Goal: Task Accomplishment & Management: Use online tool/utility

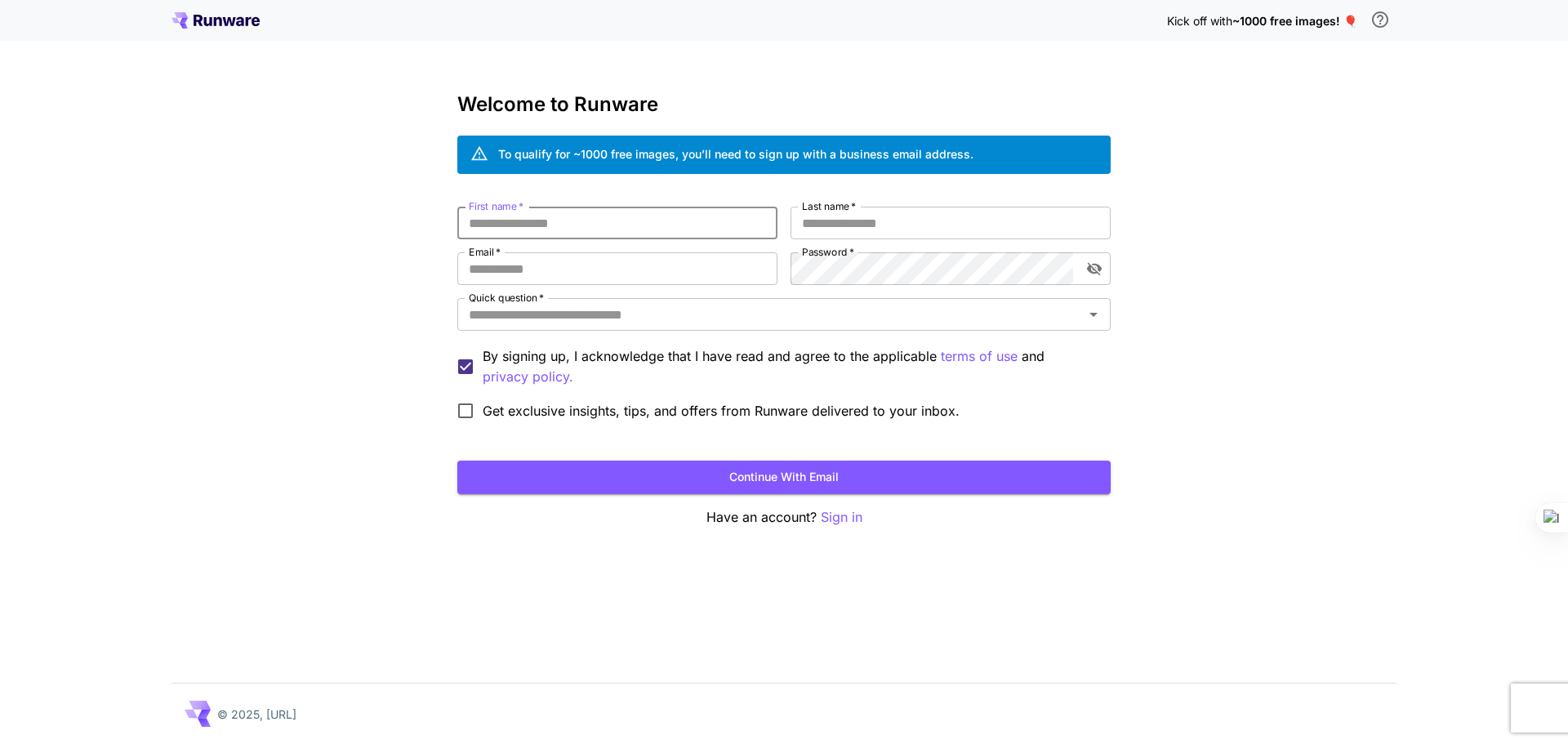
click at [606, 235] on input "First name   *" at bounding box center [618, 223] width 320 height 33
type input "***"
click at [905, 222] on input "Last name   *" at bounding box center [951, 223] width 320 height 33
type input "*****"
click at [643, 279] on input "Email   *" at bounding box center [618, 269] width 320 height 33
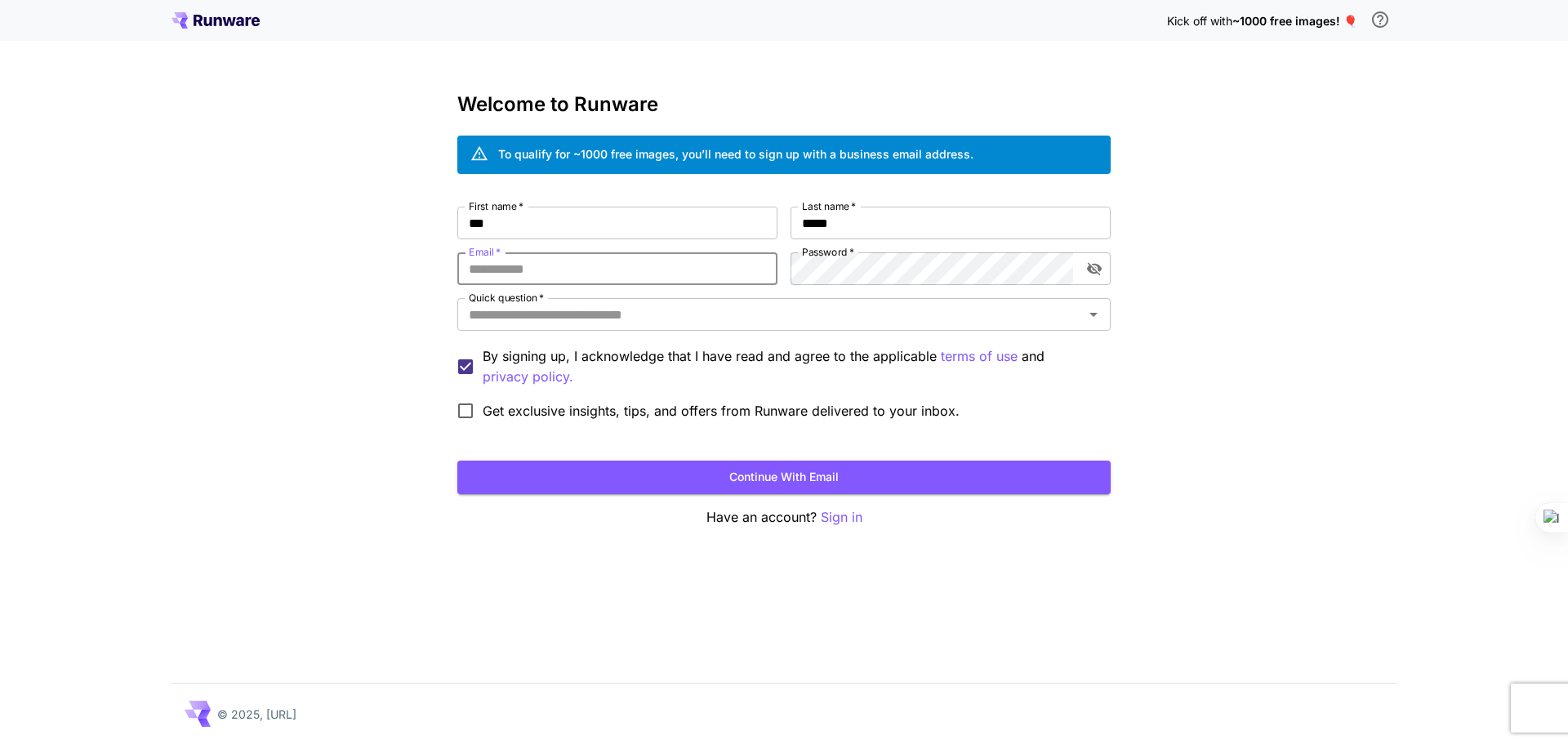
type input "**********"
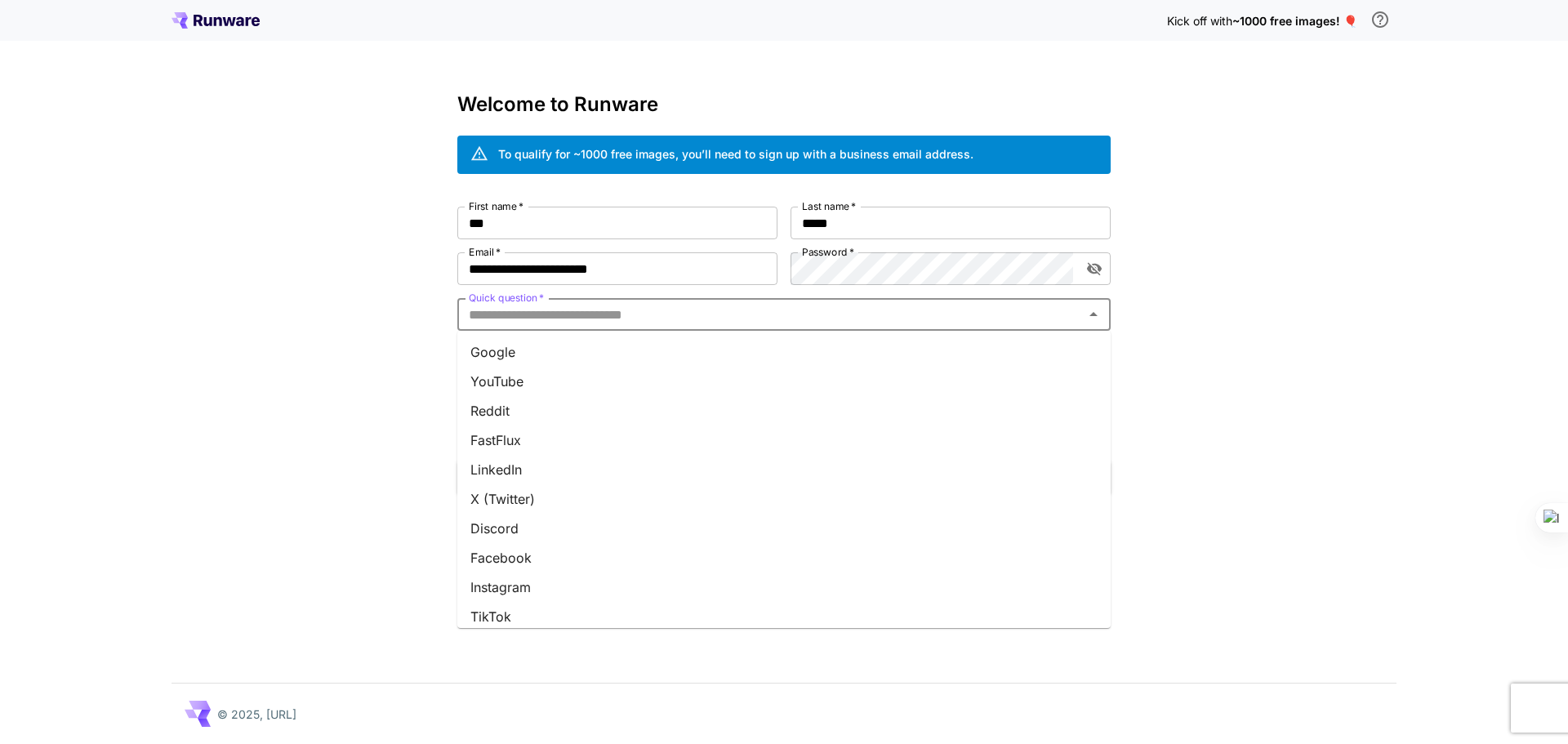
click at [708, 306] on input "Quick question   *" at bounding box center [771, 314] width 617 height 23
click at [725, 388] on li "YouTube" at bounding box center [784, 382] width 654 height 30
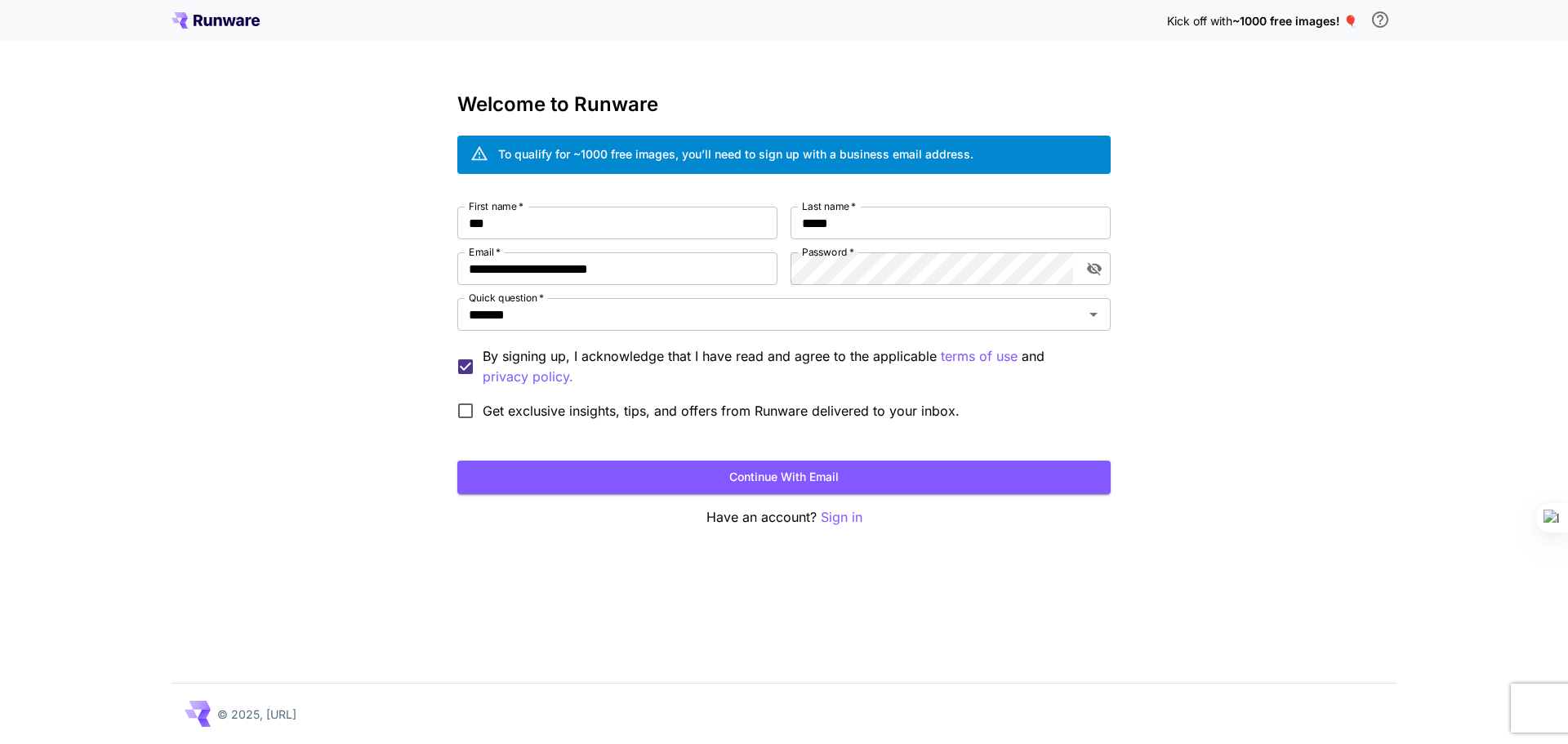
click at [490, 408] on span "Get exclusive insights, tips, and offers from Runware delivered to your inbox." at bounding box center [720, 411] width 477 height 20
click at [623, 476] on button "Continue with email" at bounding box center [784, 477] width 654 height 34
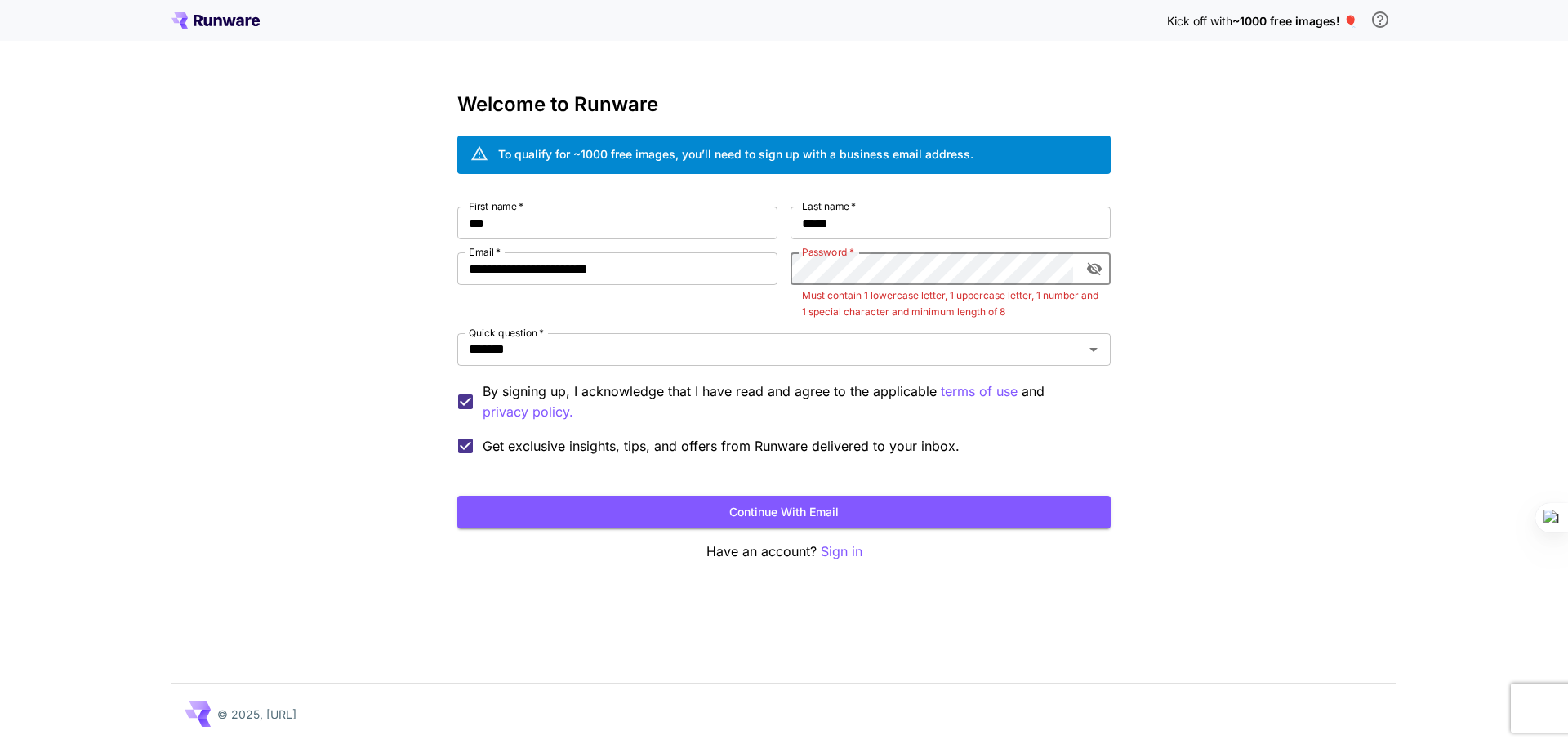
click at [1089, 273] on icon "toggle password visibility" at bounding box center [1094, 269] width 16 height 16
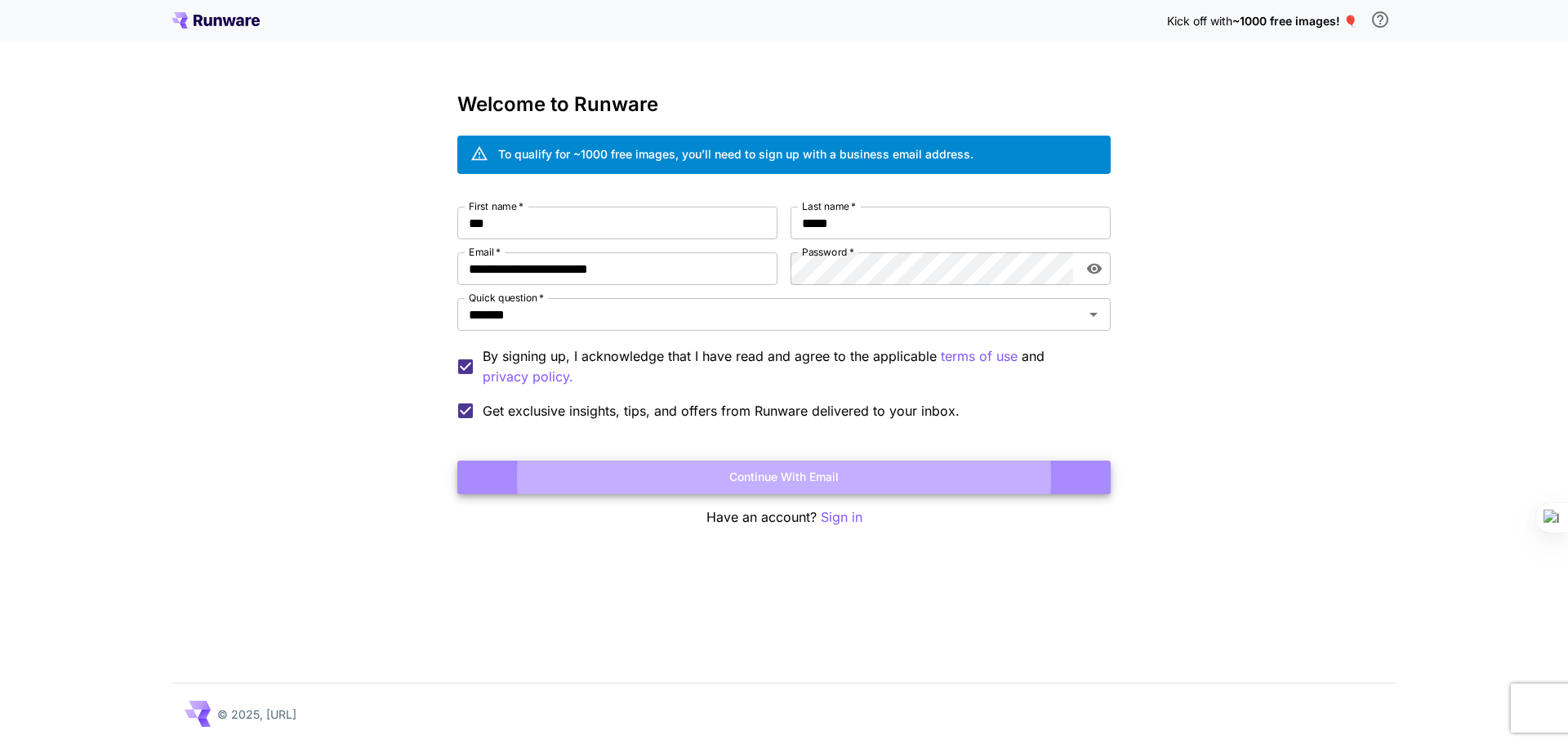
click at [831, 474] on button "Continue with email" at bounding box center [784, 477] width 654 height 34
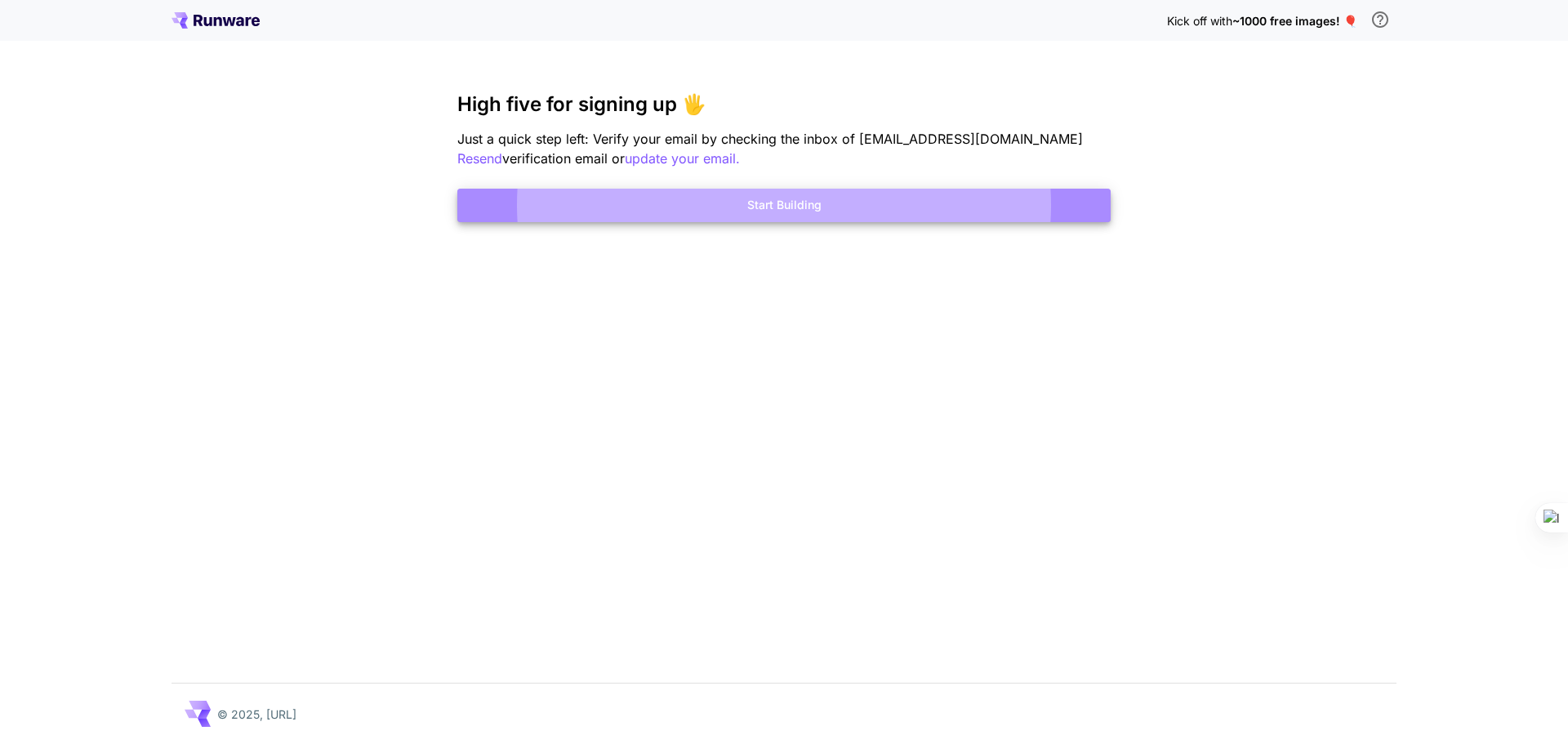
click at [928, 204] on button "Start Building" at bounding box center [784, 206] width 654 height 34
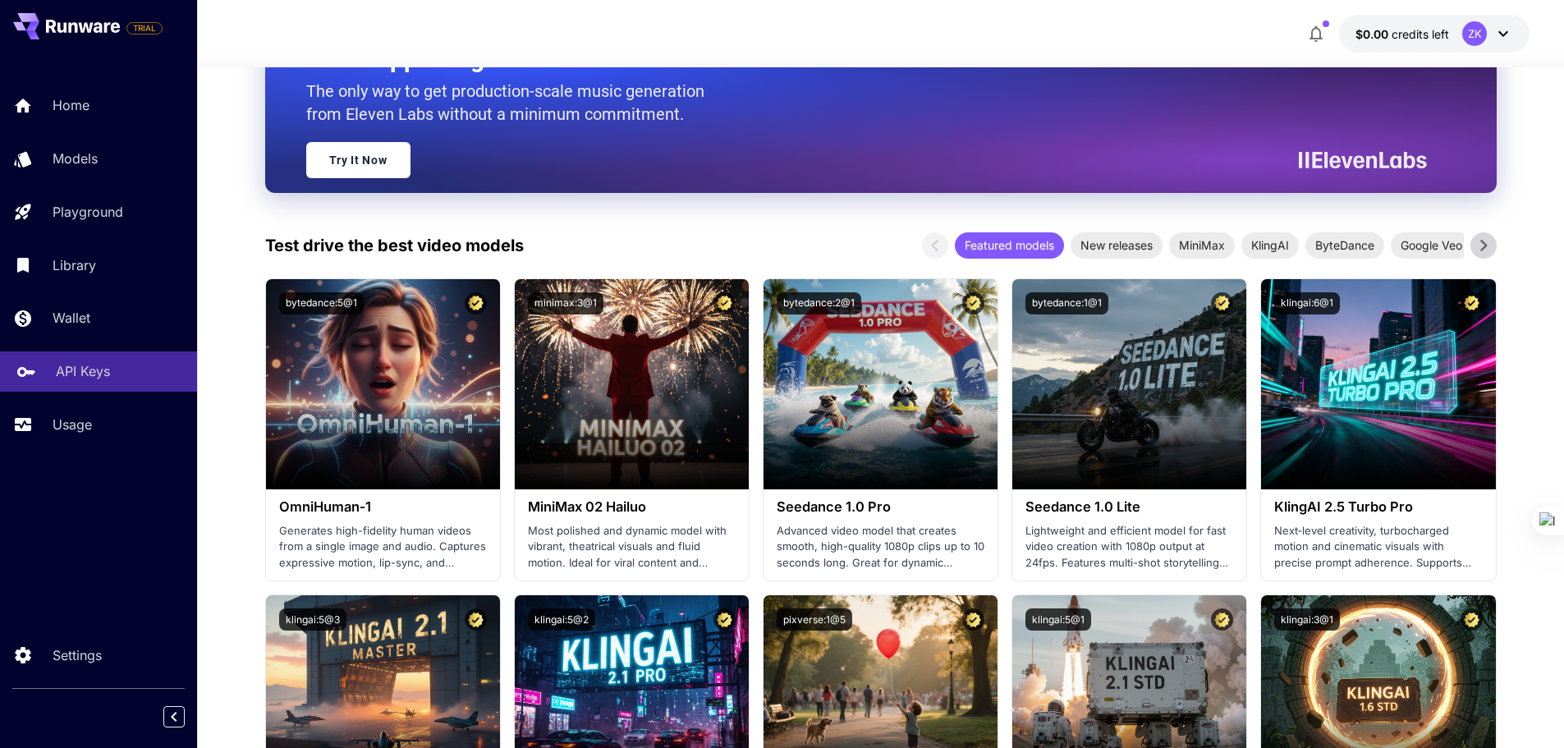
scroll to position [164, 0]
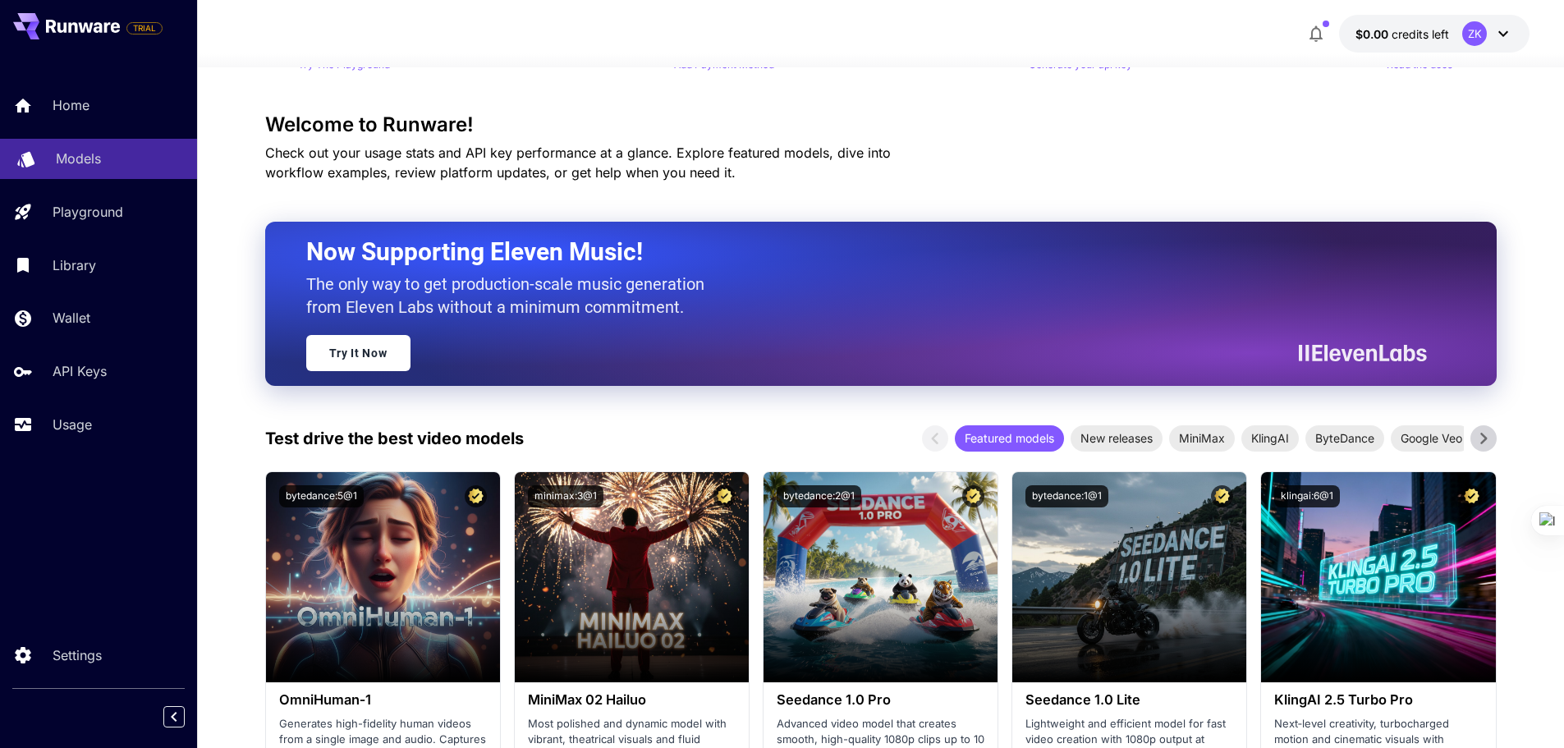
click at [72, 156] on p "Models" at bounding box center [78, 159] width 45 height 20
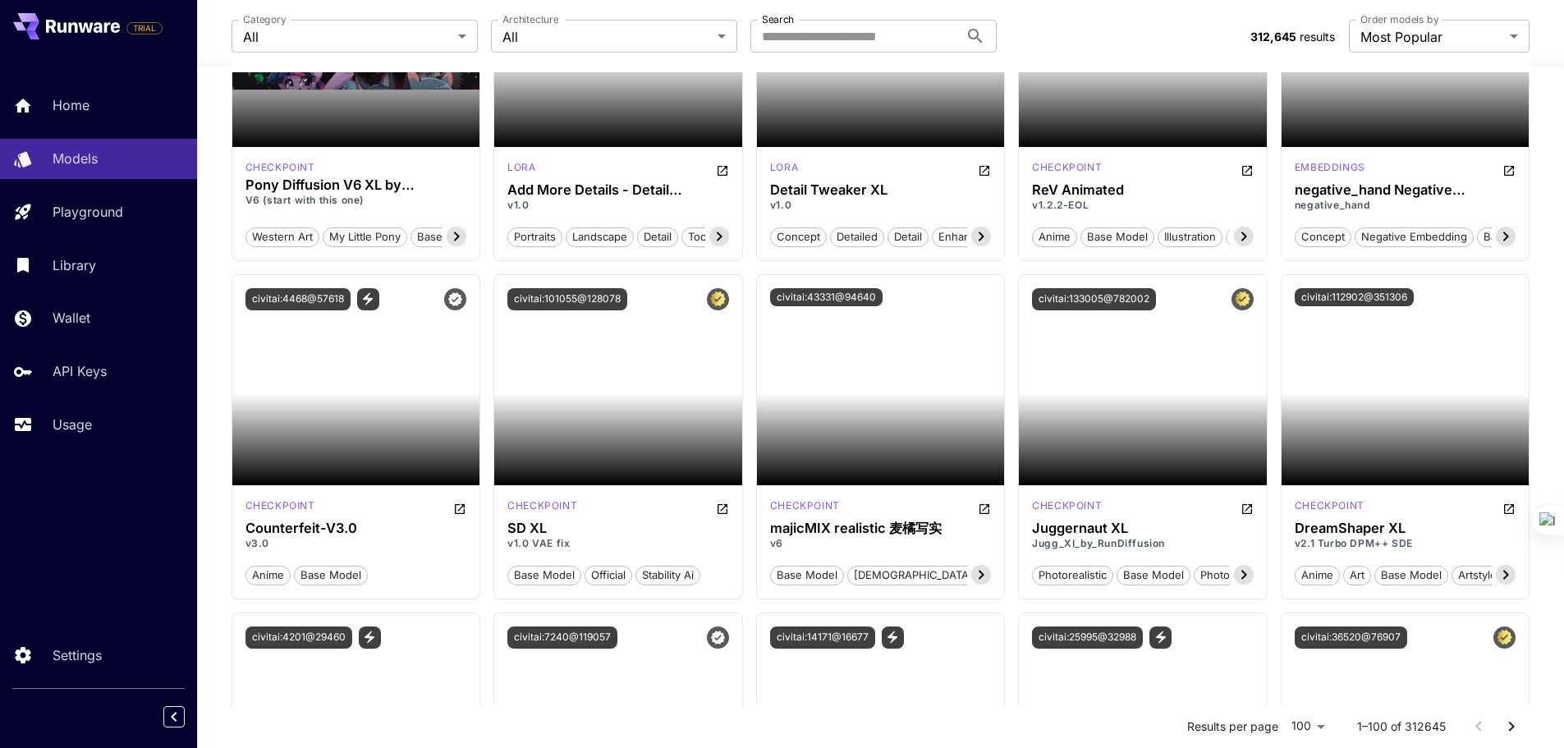
scroll to position [2299, 0]
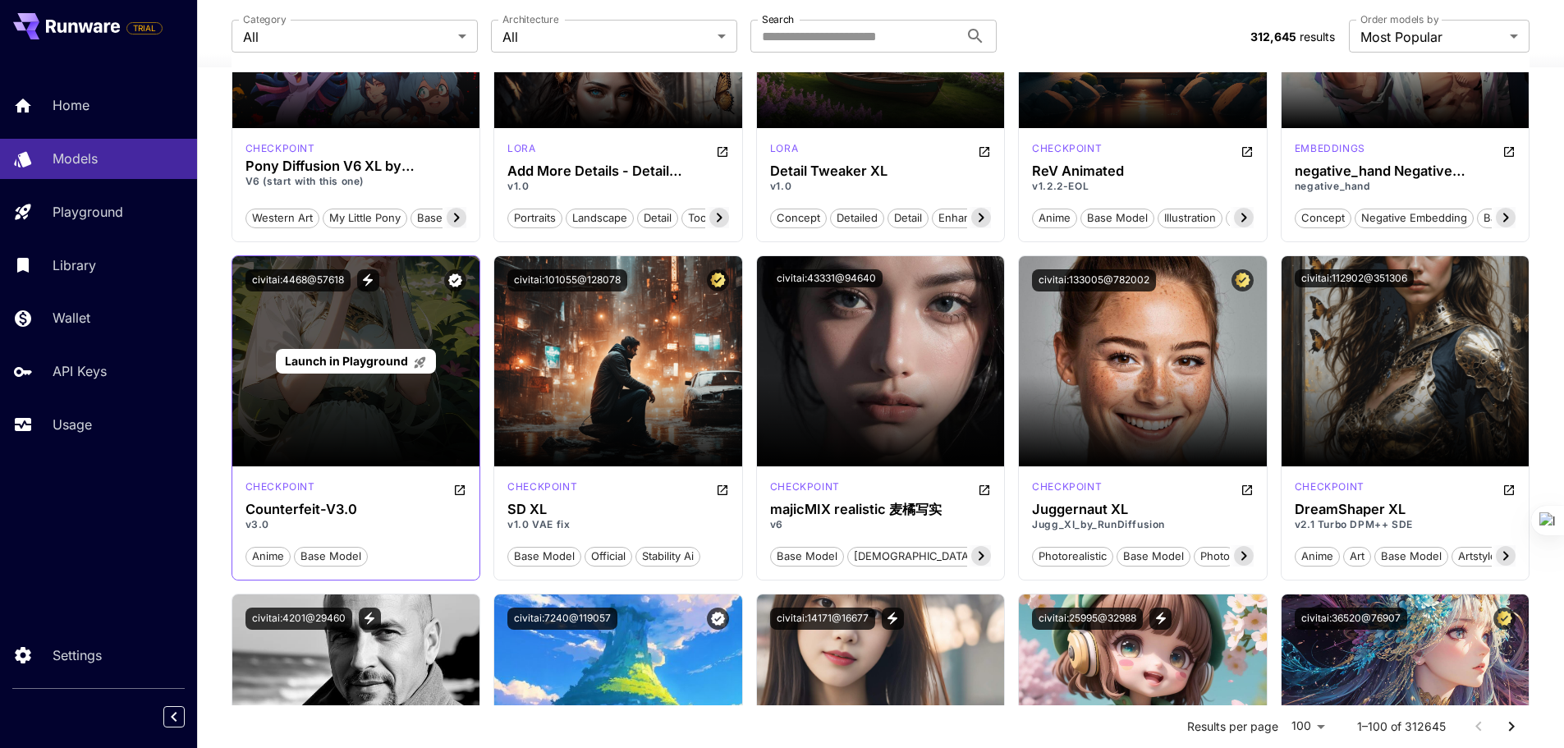
click at [345, 362] on span "Launch in Playground" at bounding box center [346, 361] width 123 height 14
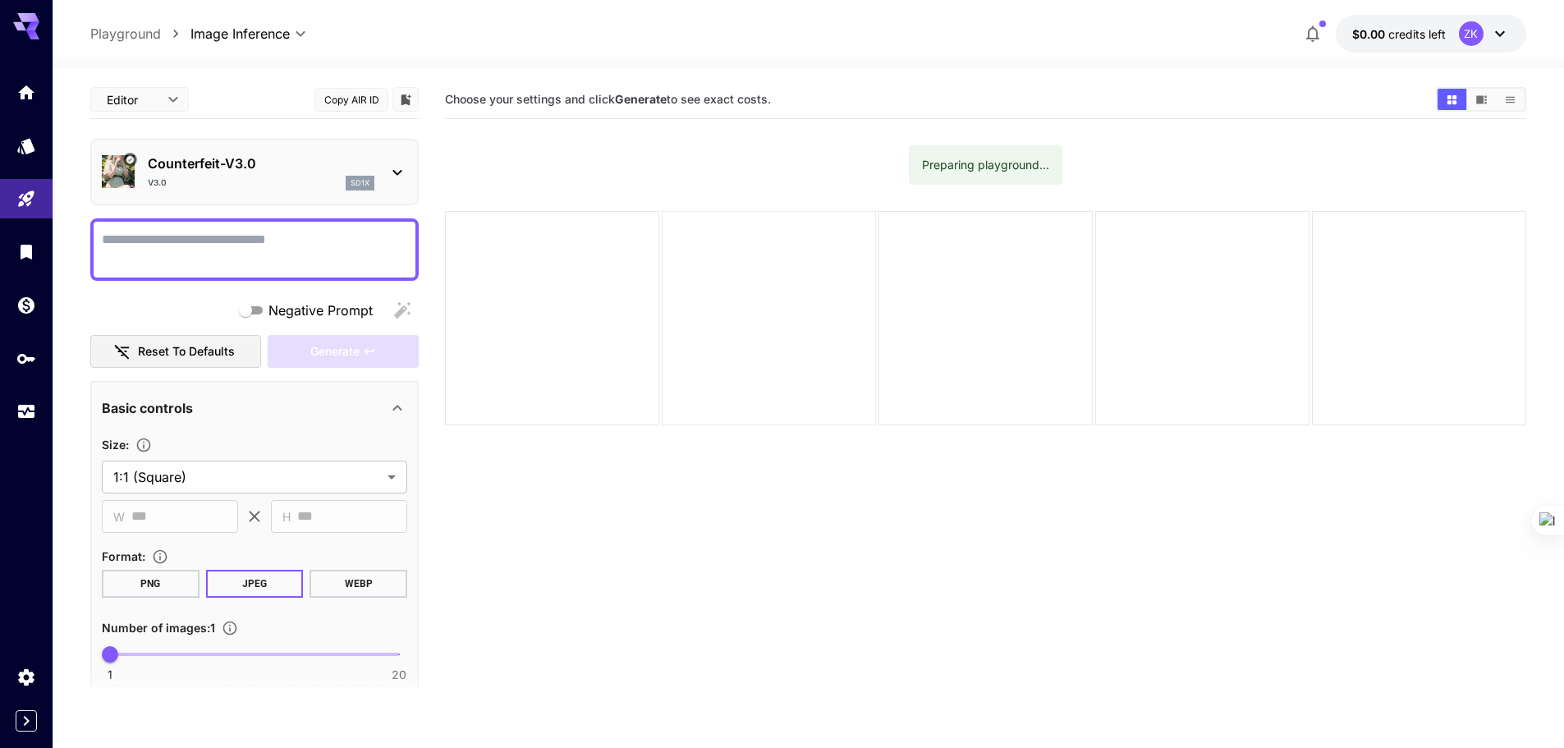
click at [856, 261] on div at bounding box center [769, 318] width 214 height 214
click at [987, 145] on div "Preparing playground..." at bounding box center [986, 164] width 154 height 39
click at [139, 248] on textarea "Negative Prompt" at bounding box center [254, 249] width 305 height 39
paste textarea "**********"
type textarea "**********"
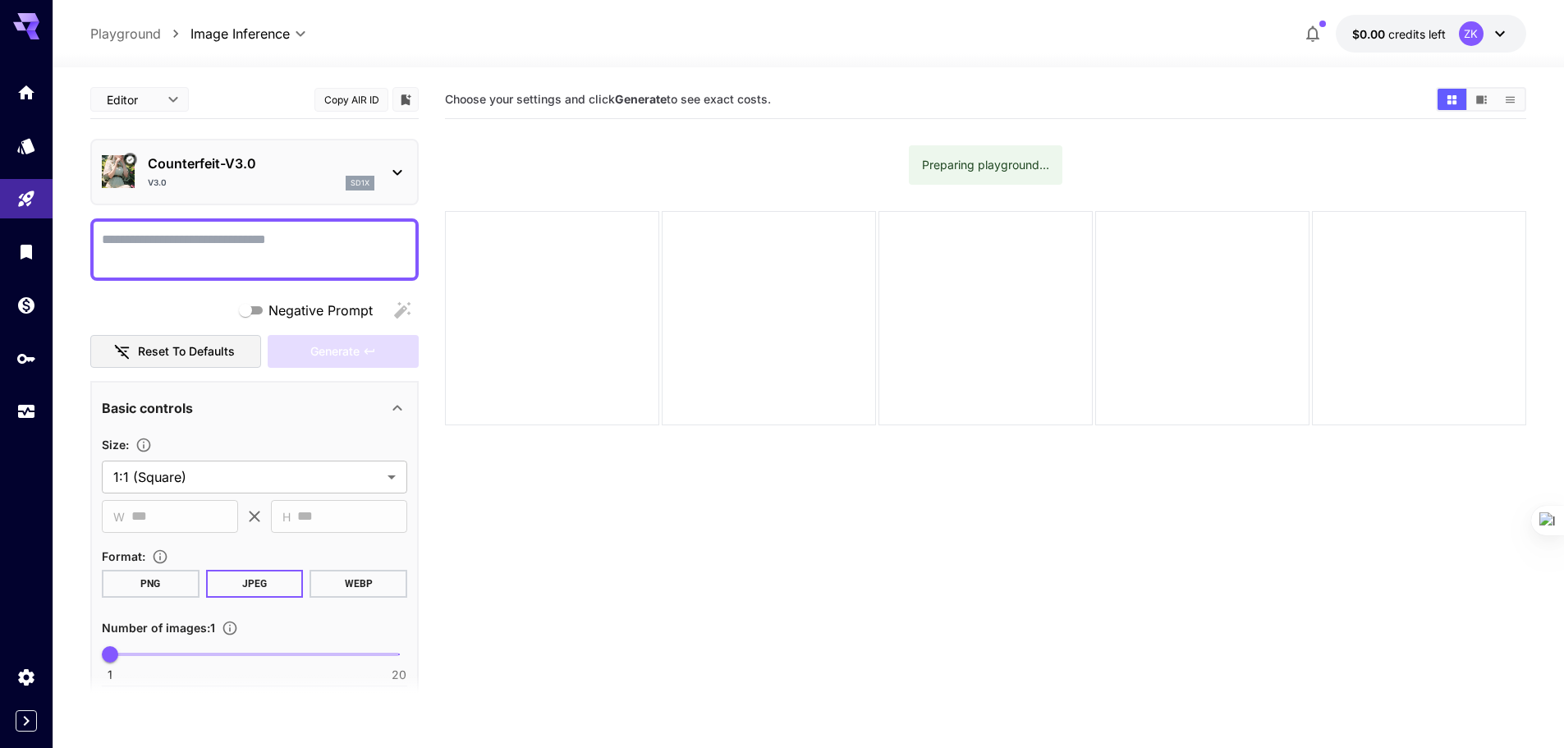
click at [332, 250] on textarea "Negative Prompt" at bounding box center [254, 249] width 305 height 39
paste textarea "**********"
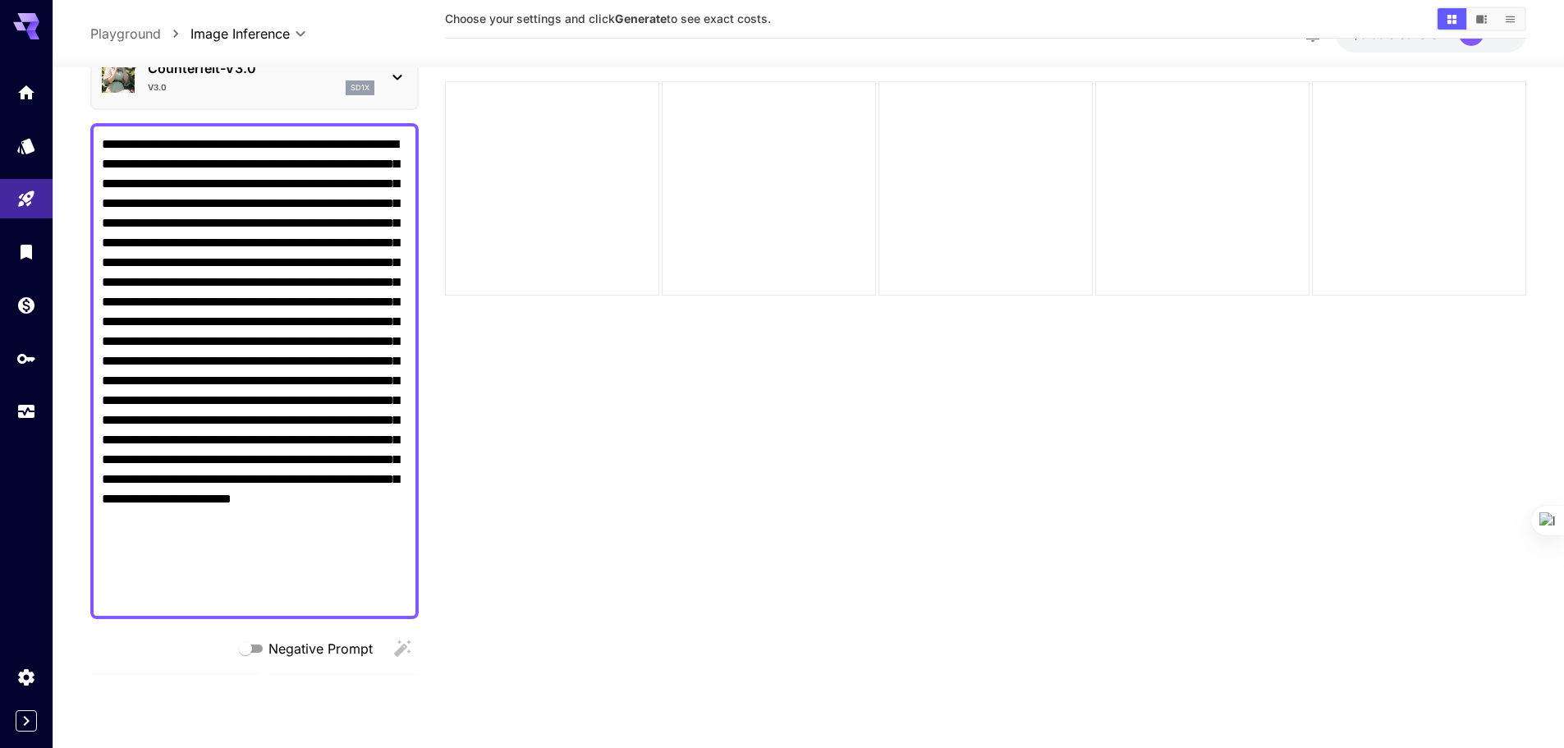
scroll to position [246, 0]
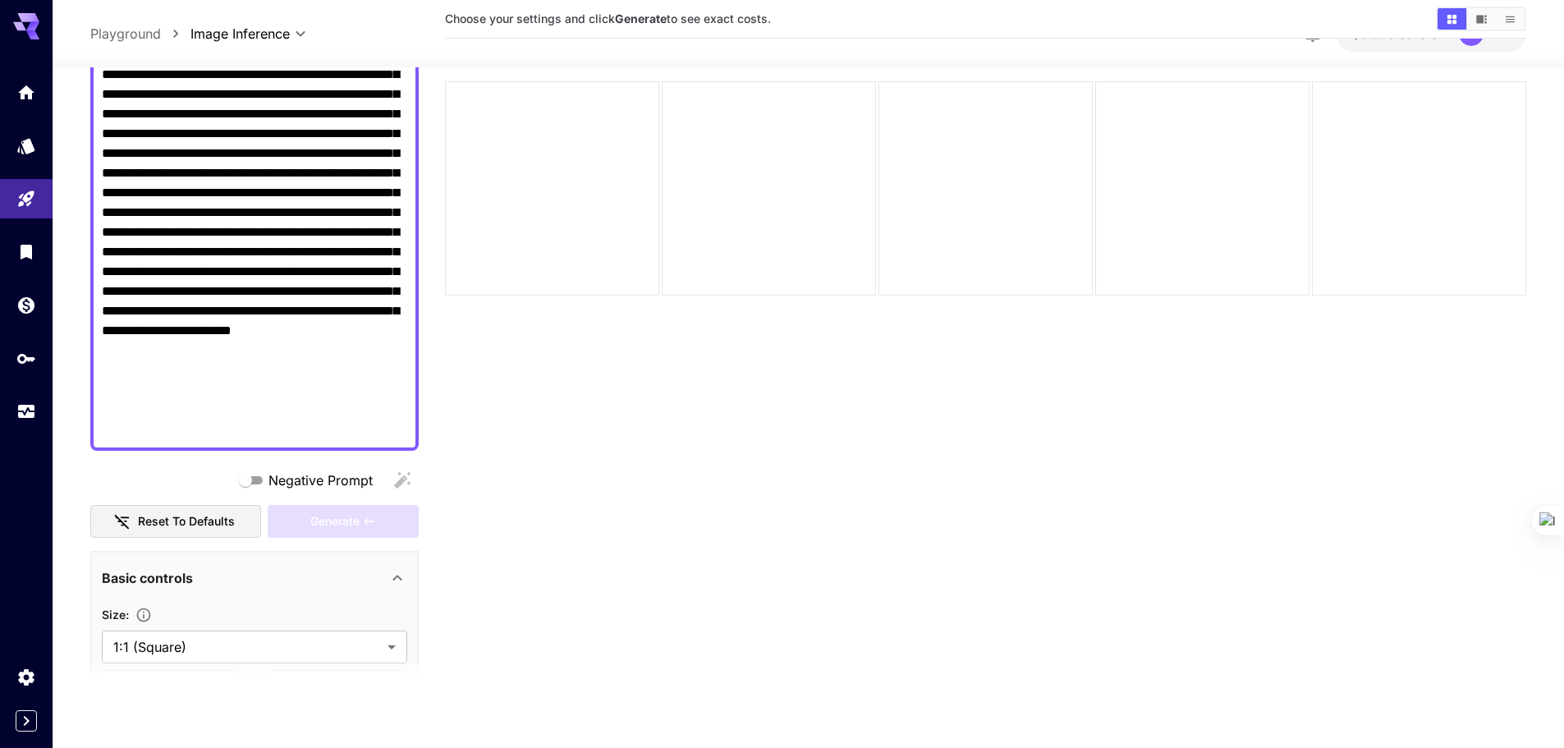
type textarea "**********"
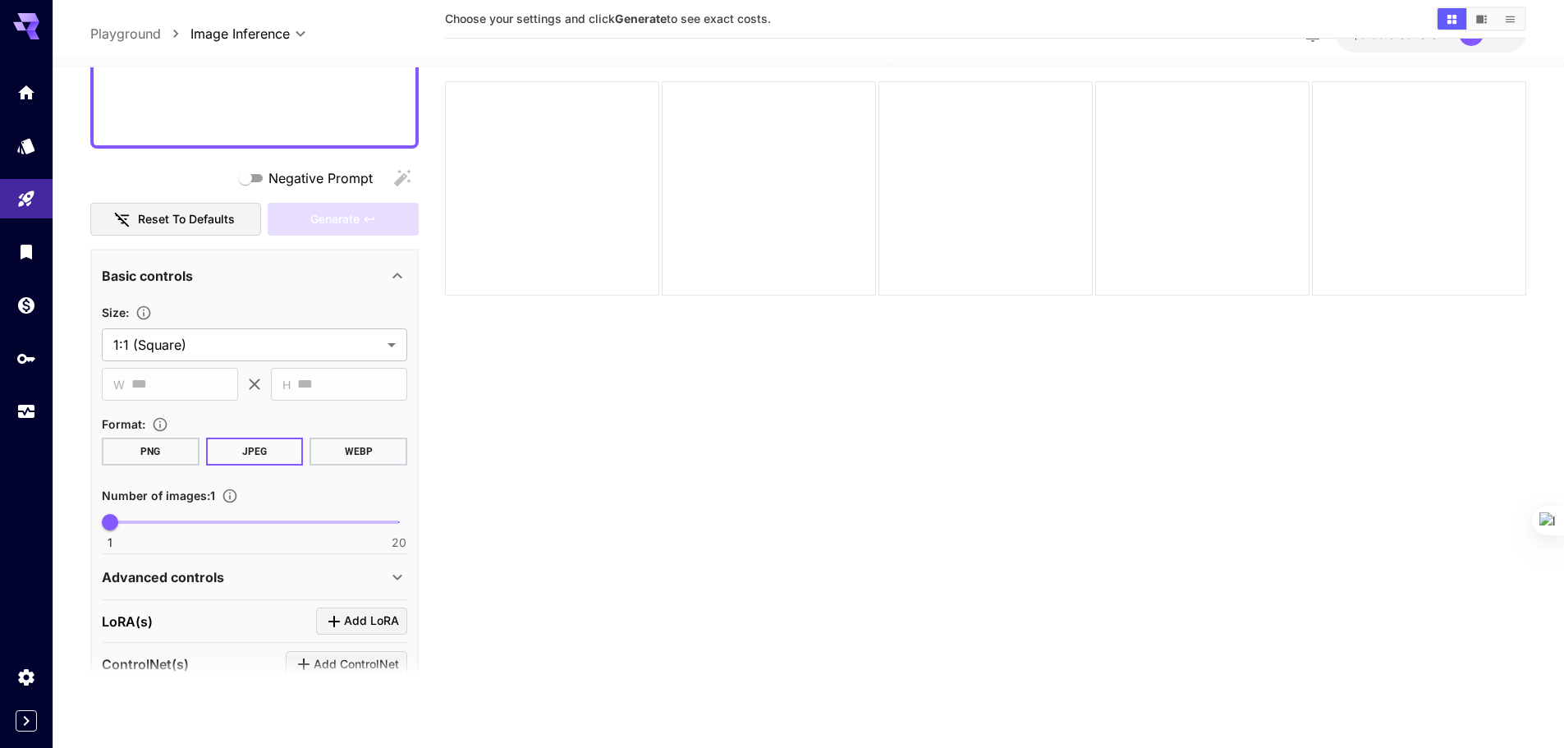
scroll to position [575, 0]
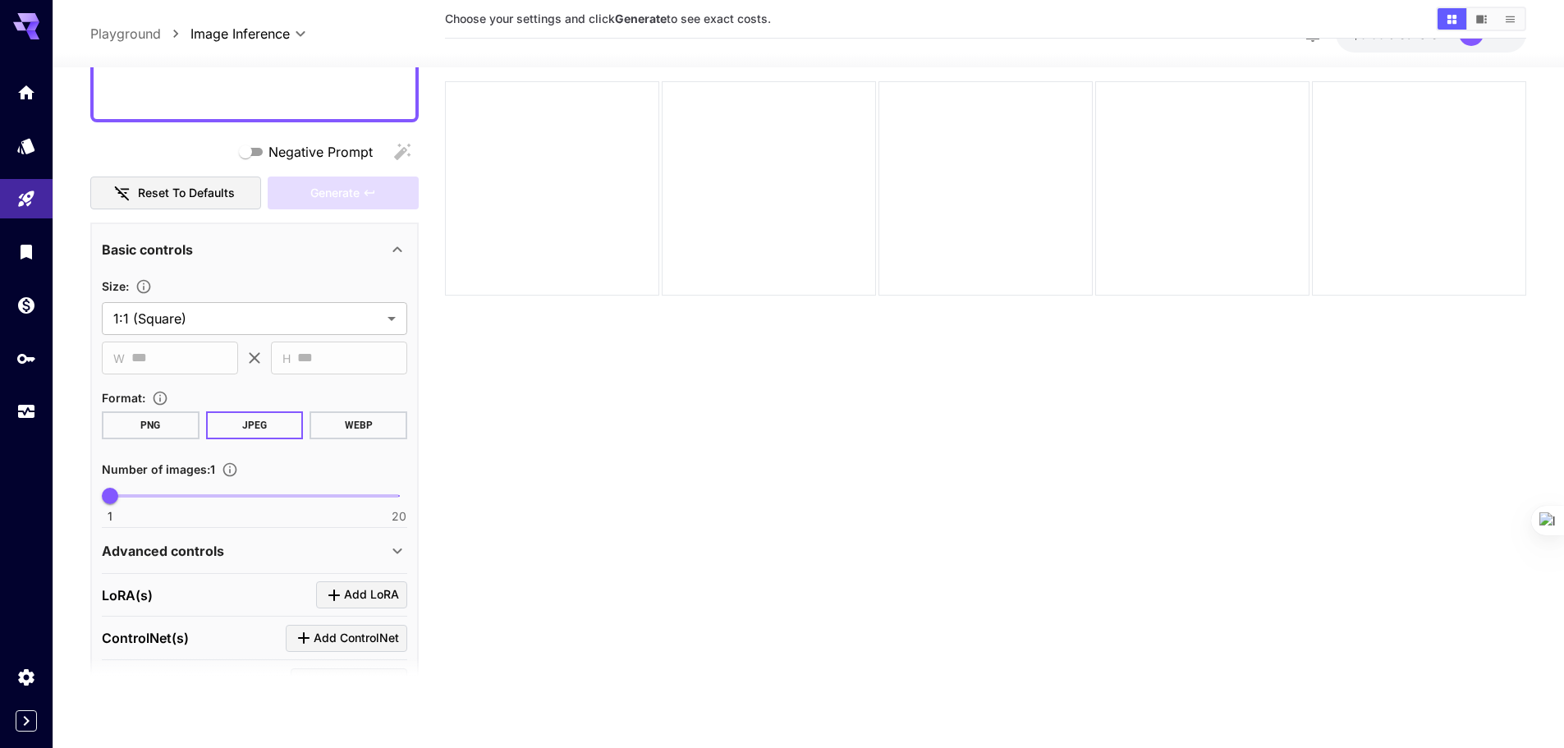
click at [137, 427] on button "PNG" at bounding box center [151, 424] width 98 height 28
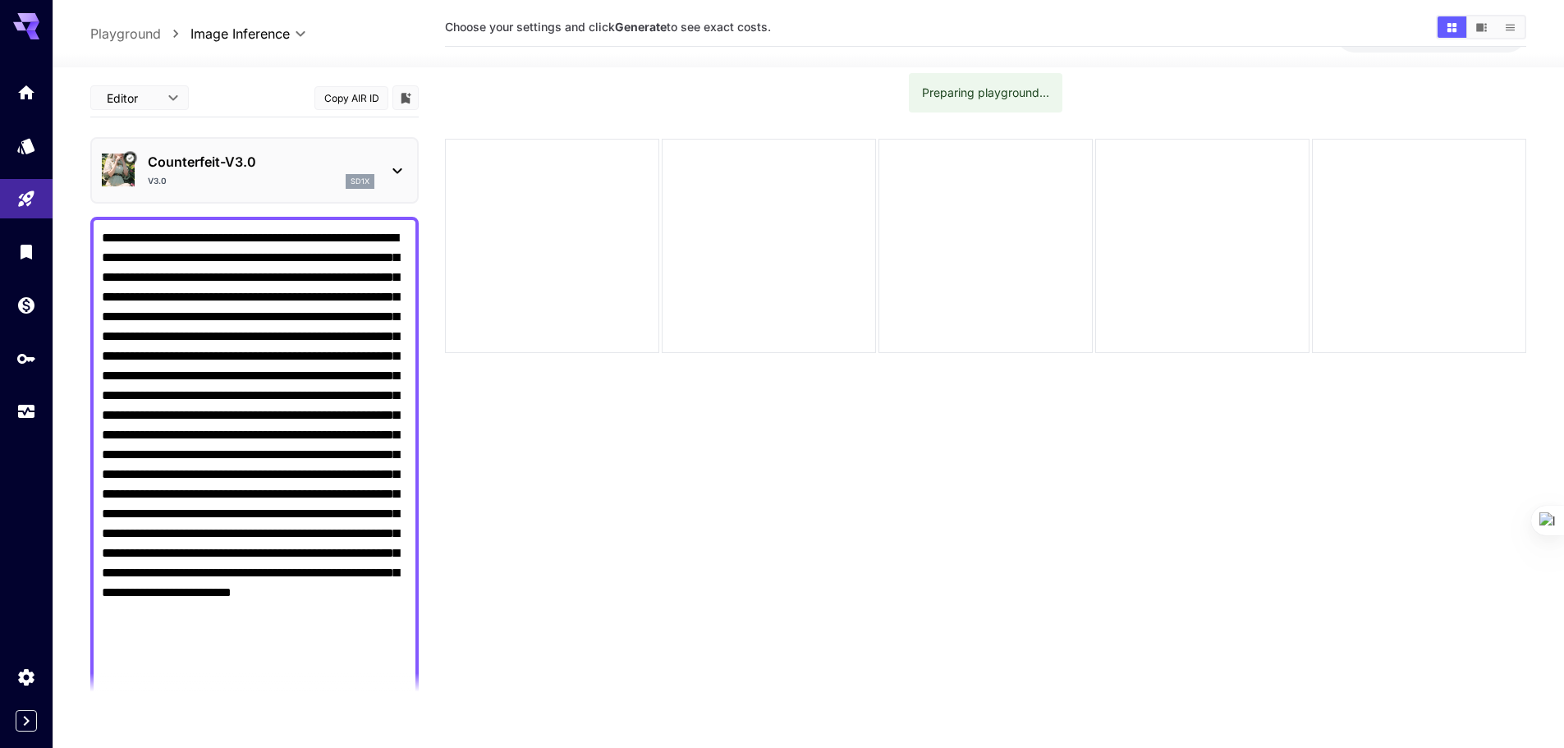
scroll to position [0, 0]
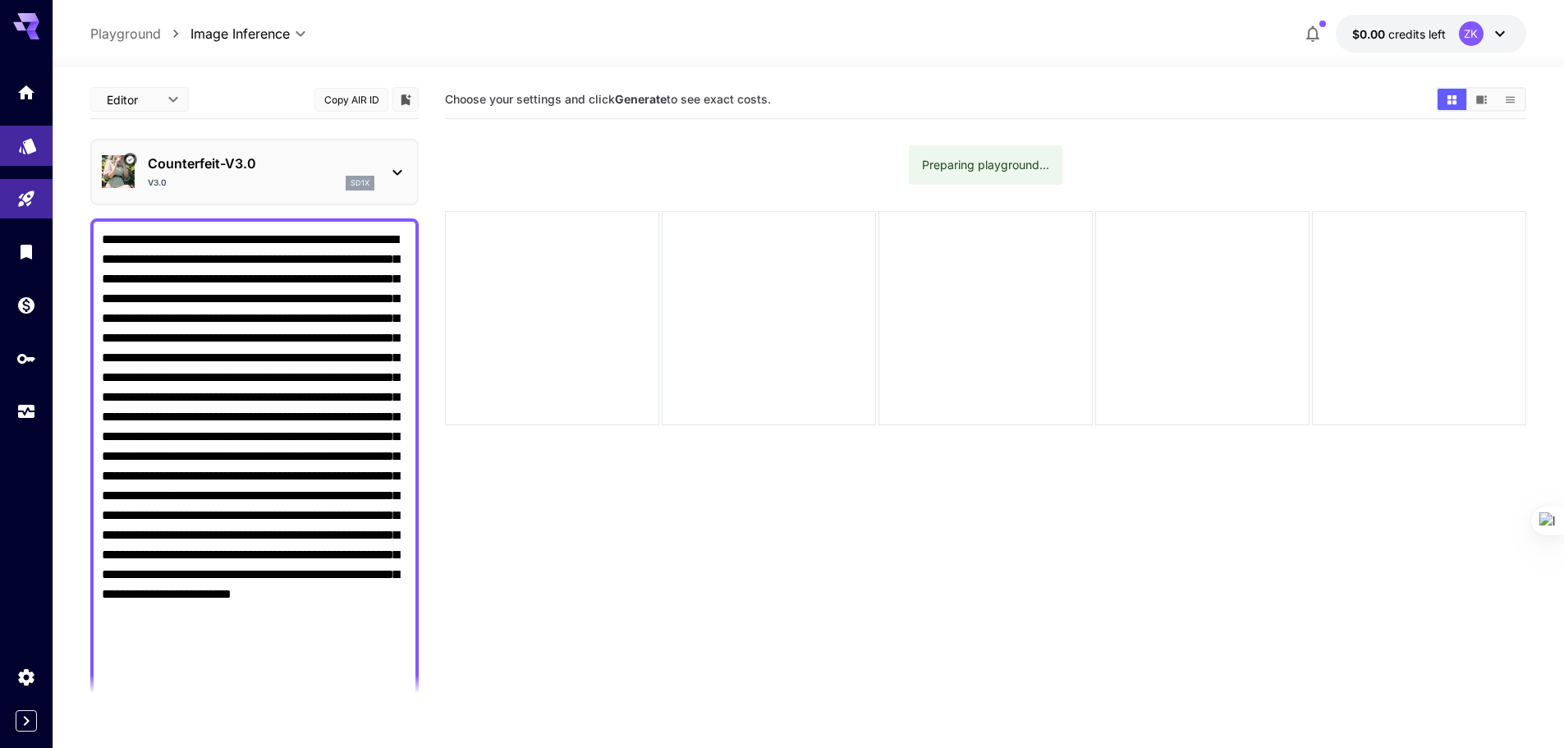
click at [16, 143] on link at bounding box center [26, 146] width 53 height 40
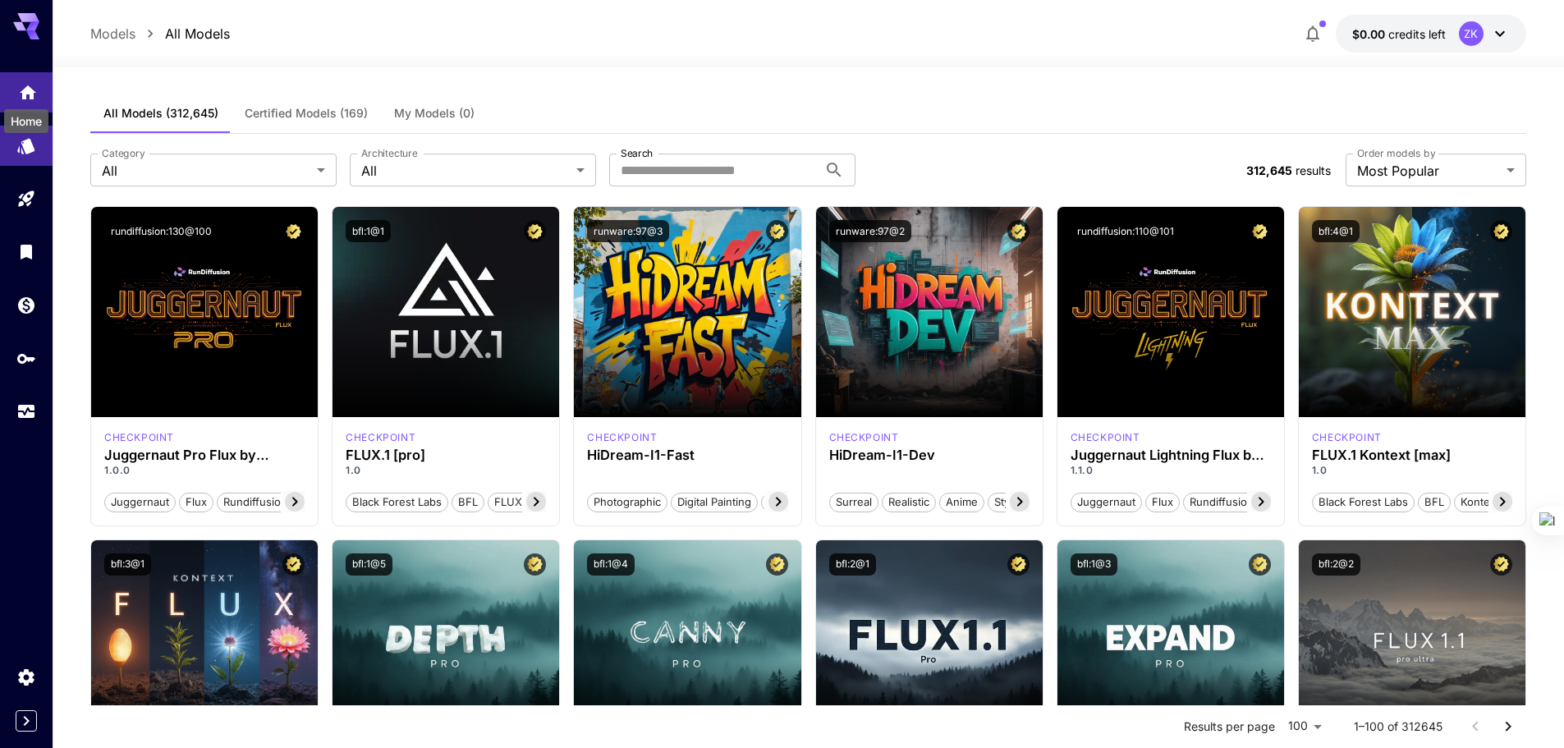
click at [34, 93] on icon "Home" at bounding box center [28, 90] width 20 height 20
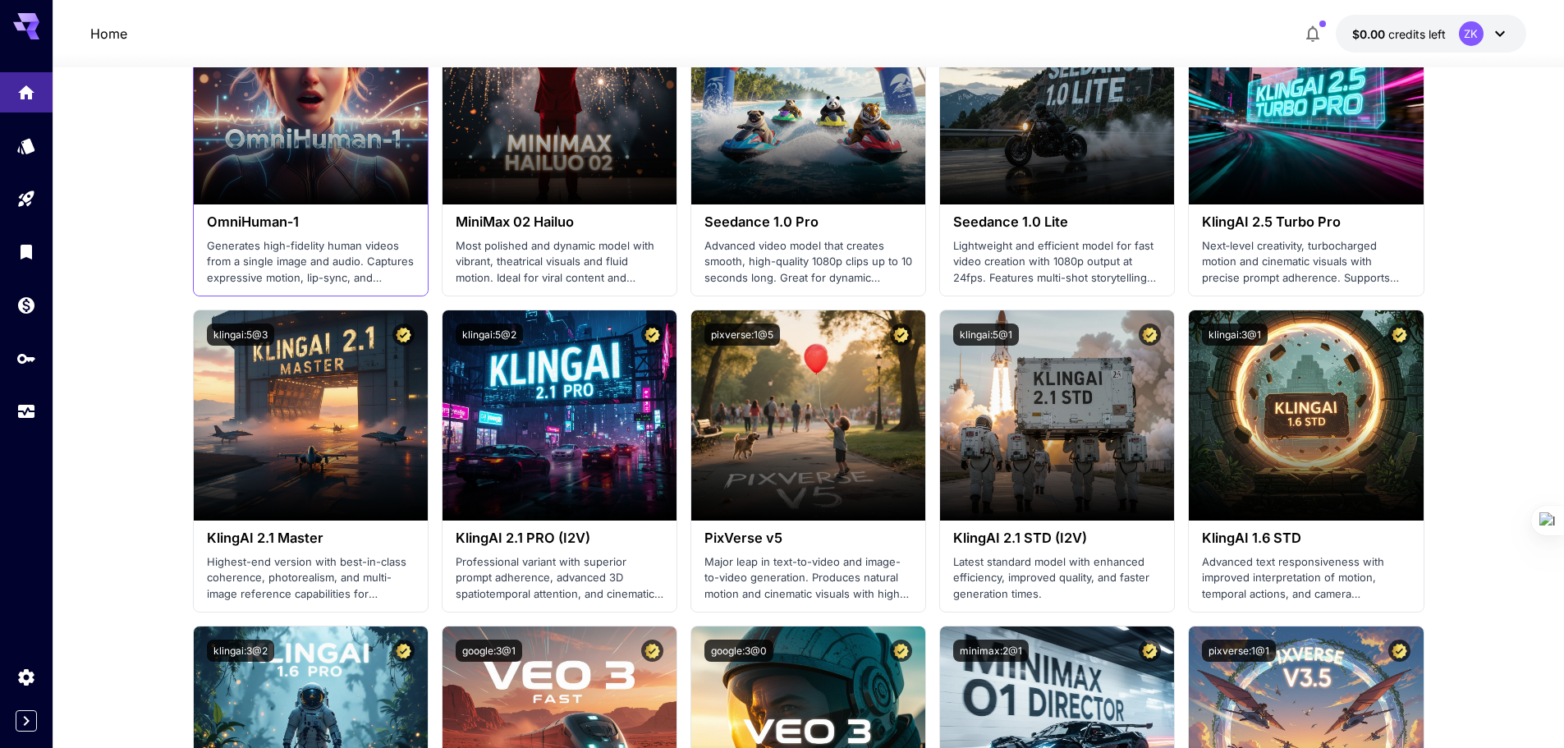
scroll to position [493, 0]
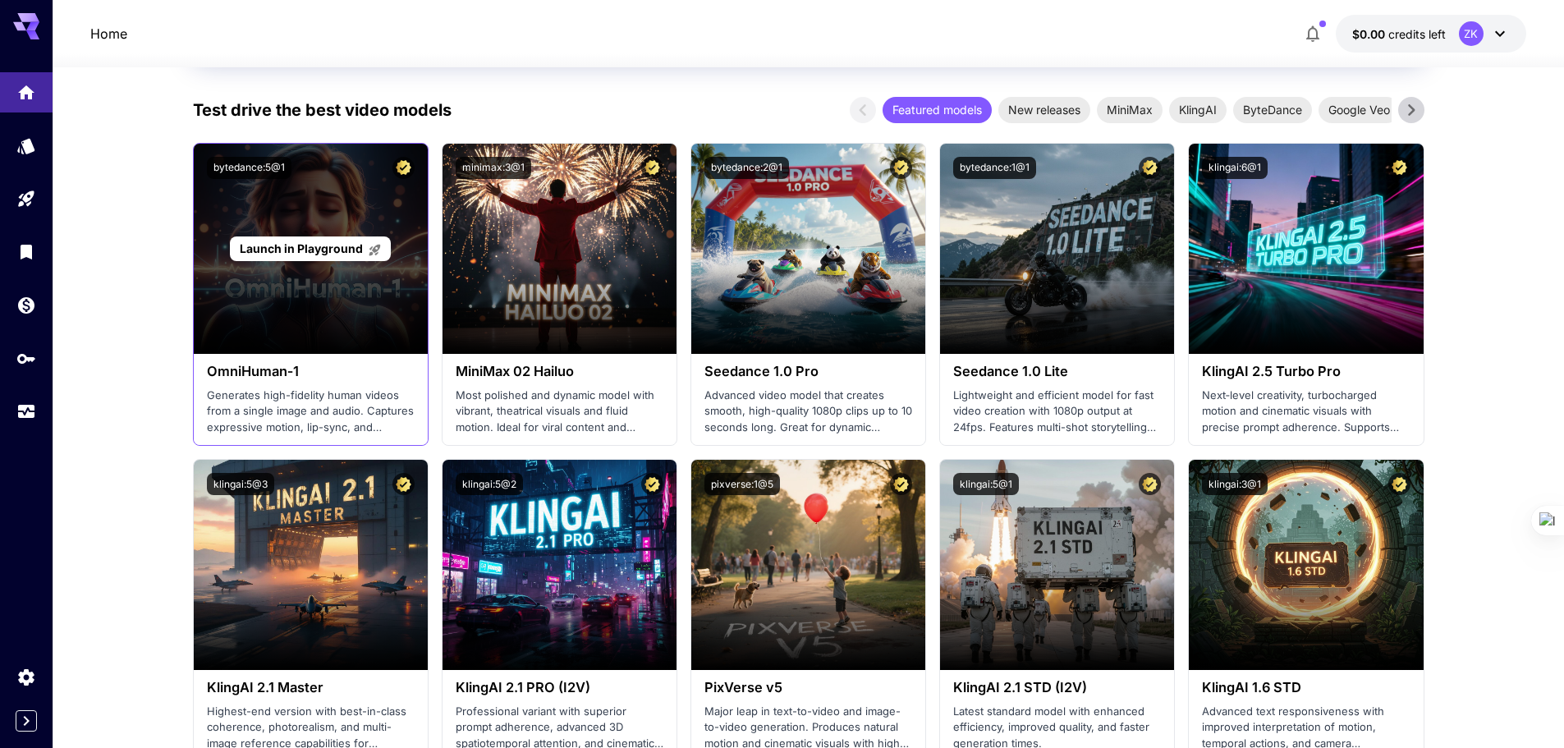
click at [279, 245] on span "Launch in Playground" at bounding box center [301, 248] width 123 height 14
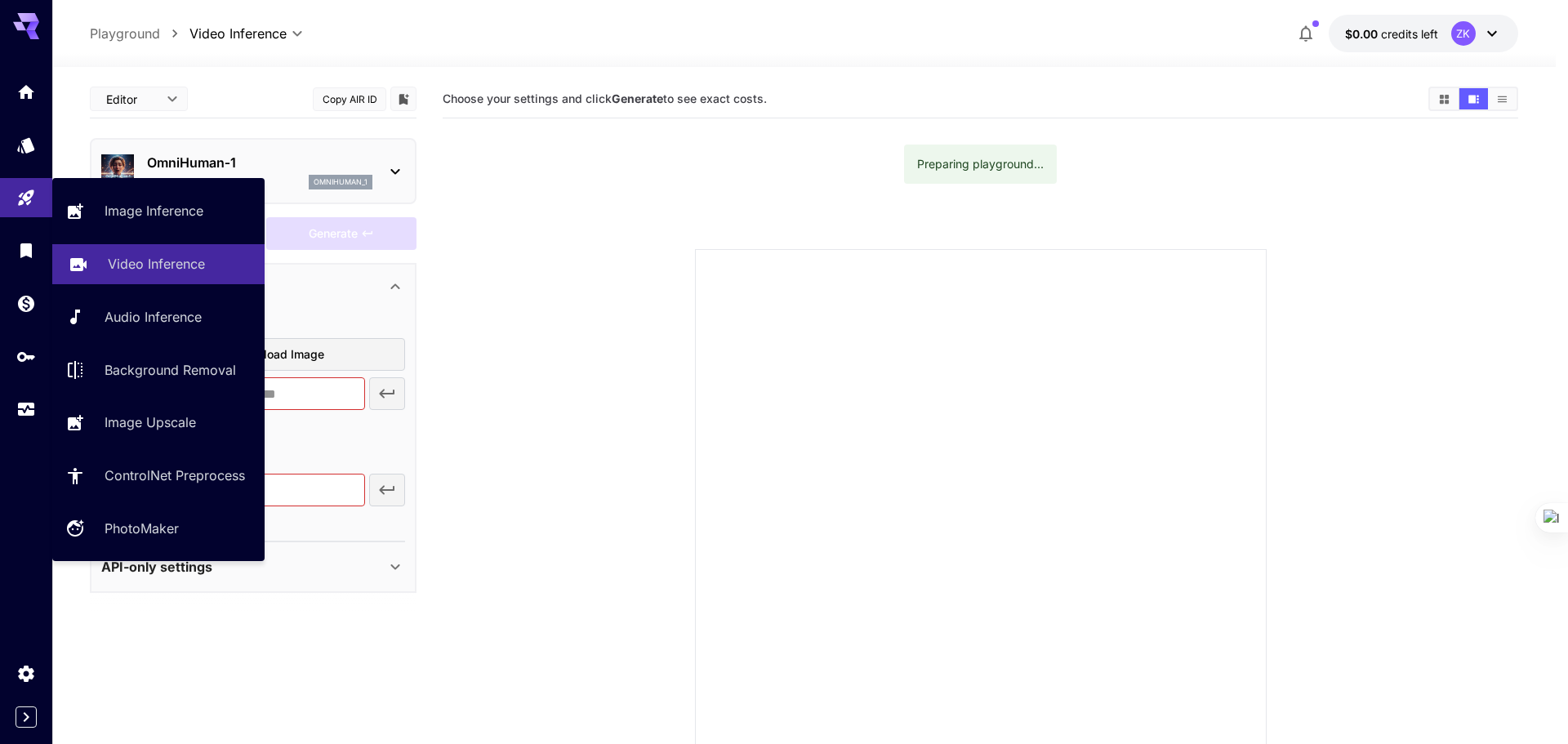
click at [126, 263] on p "Video Inference" at bounding box center [156, 264] width 98 height 20
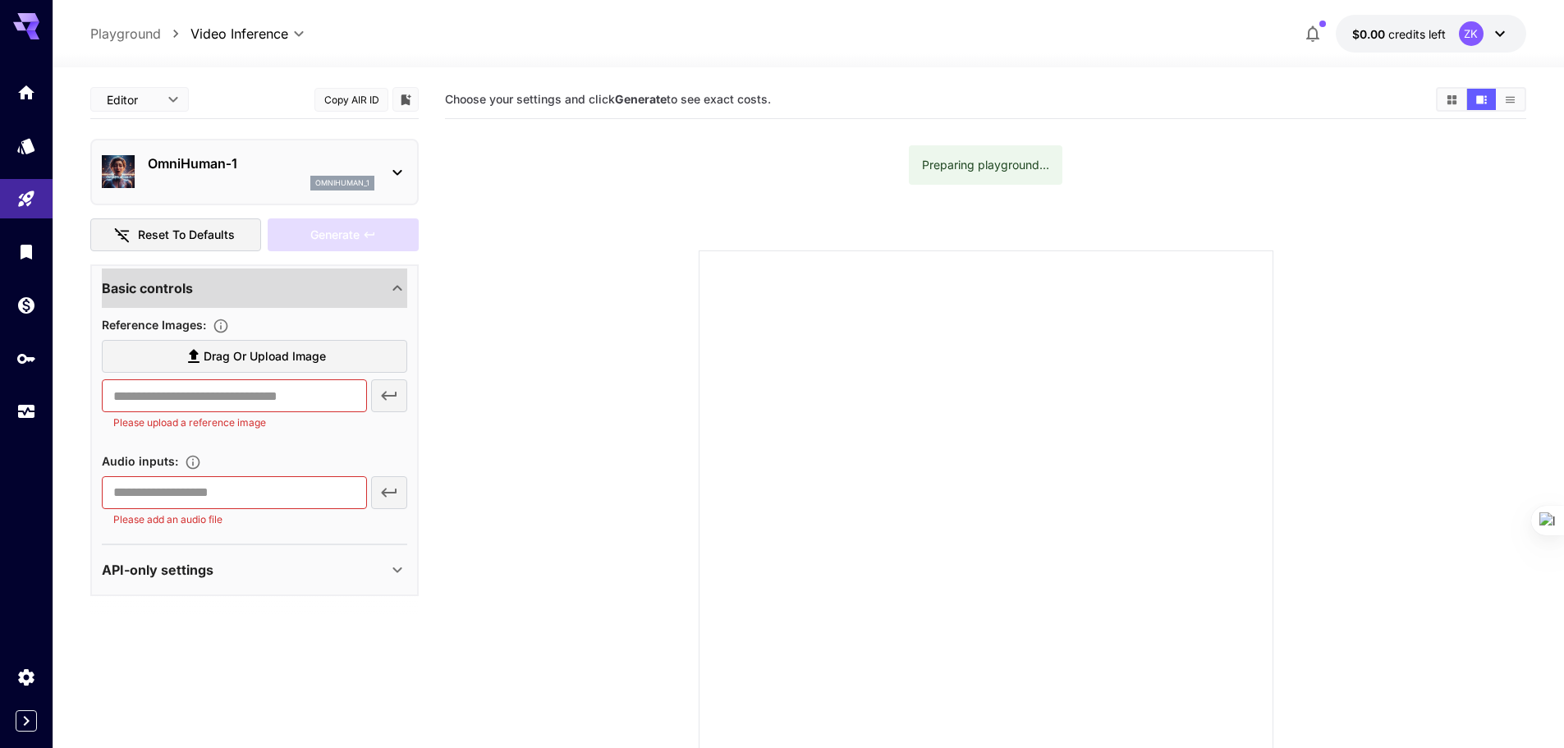
click at [276, 300] on div "Basic controls" at bounding box center [254, 287] width 305 height 39
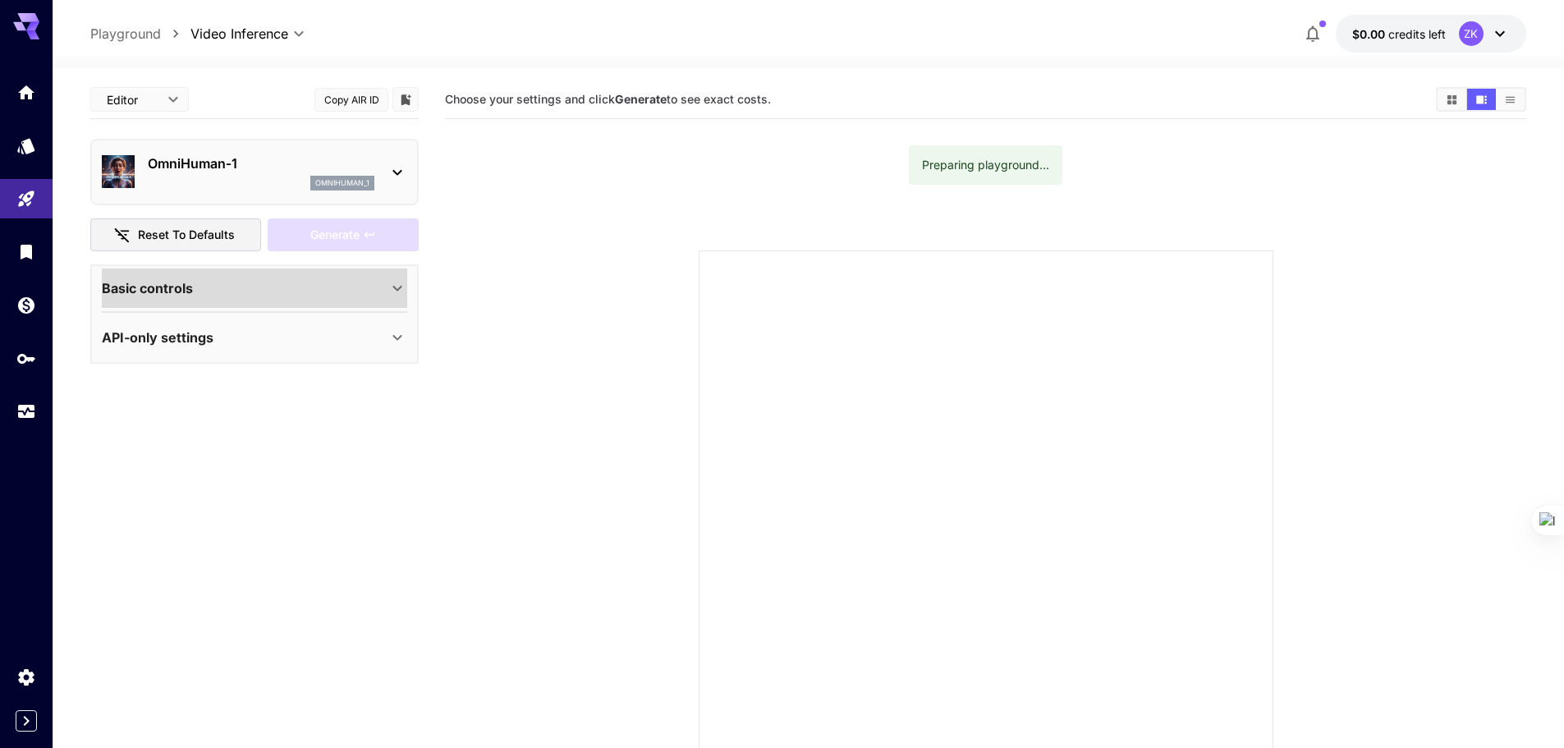
click at [260, 295] on div "Basic controls" at bounding box center [245, 288] width 286 height 20
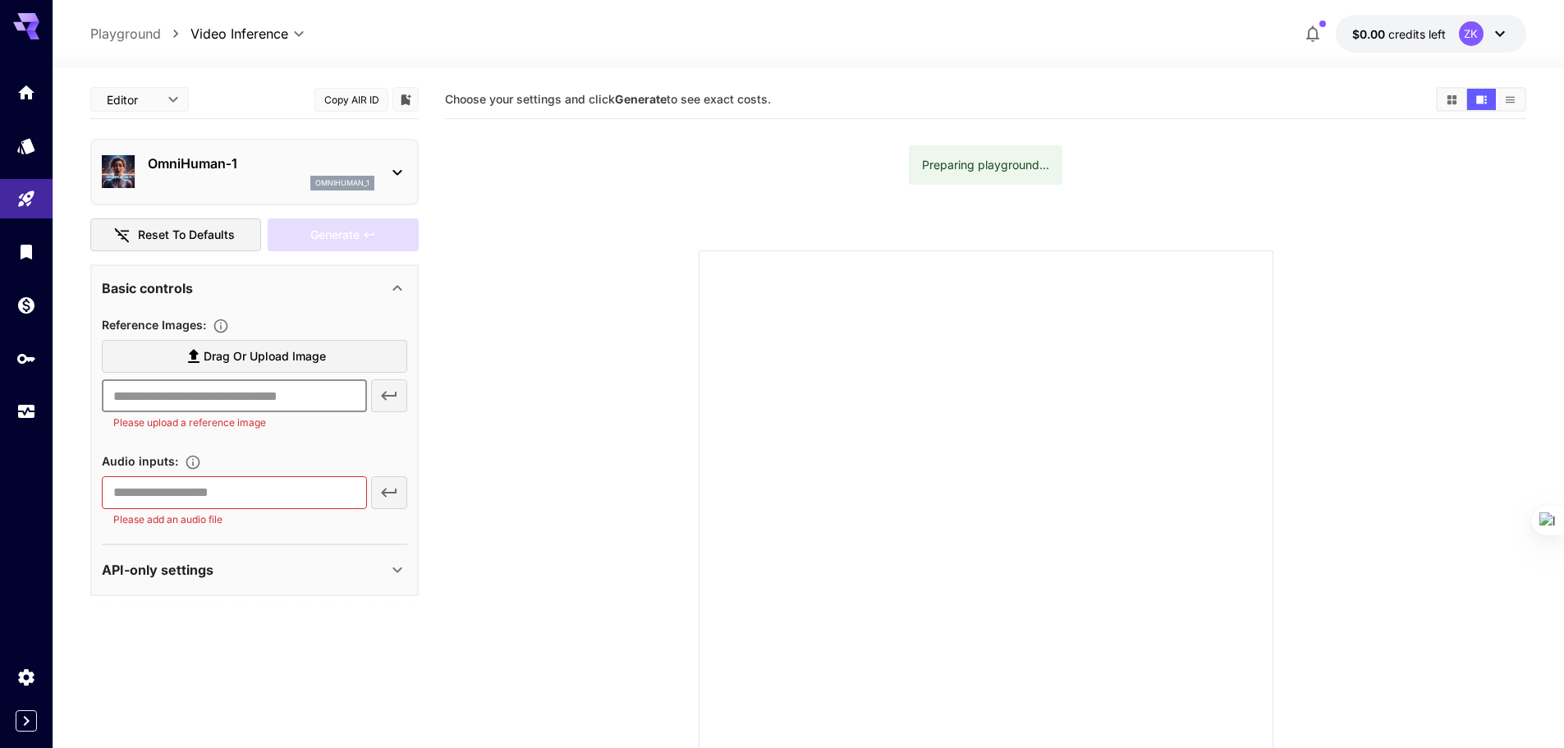
click at [243, 383] on input "text" at bounding box center [234, 395] width 265 height 33
click at [26, 89] on icon "Home" at bounding box center [28, 91] width 16 height 14
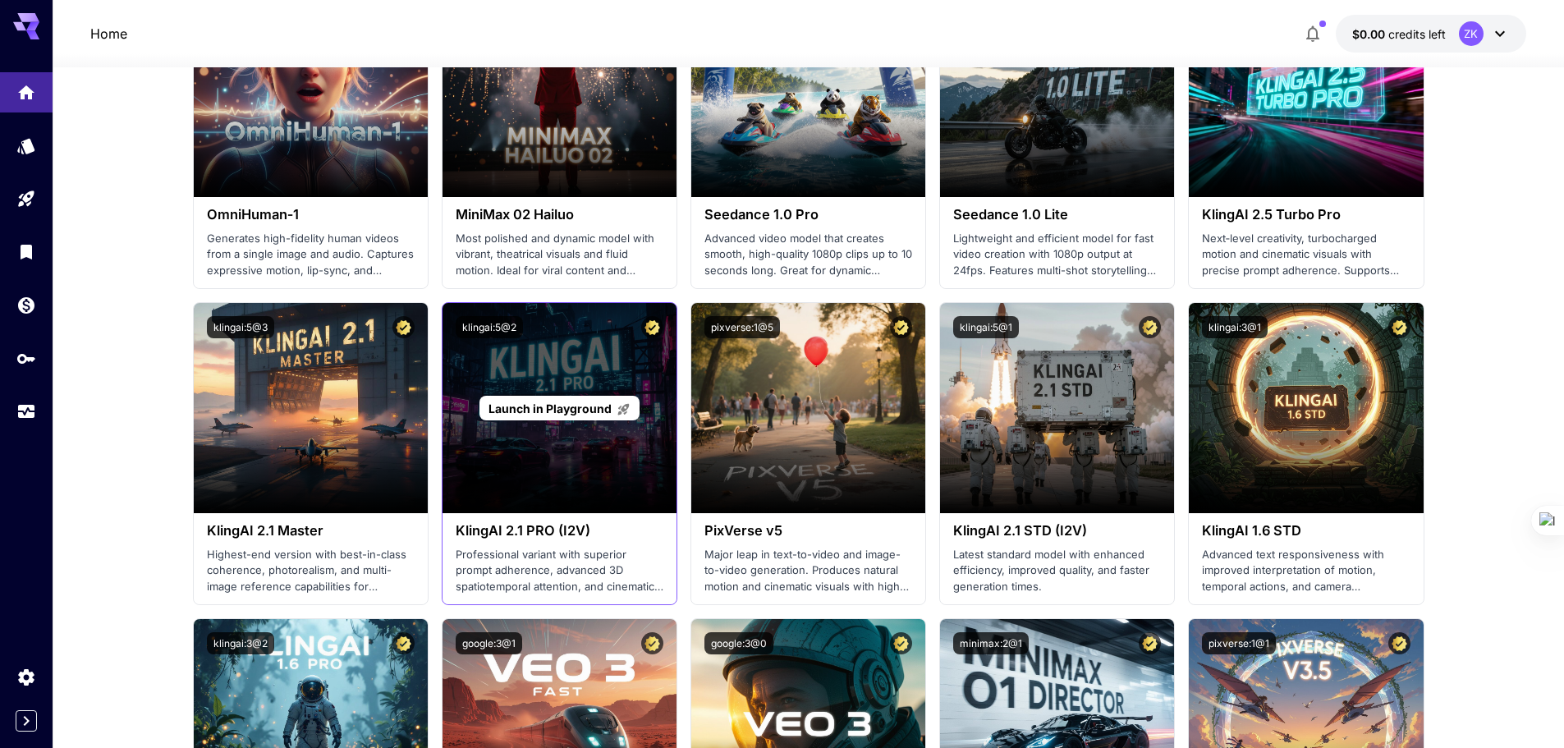
scroll to position [657, 0]
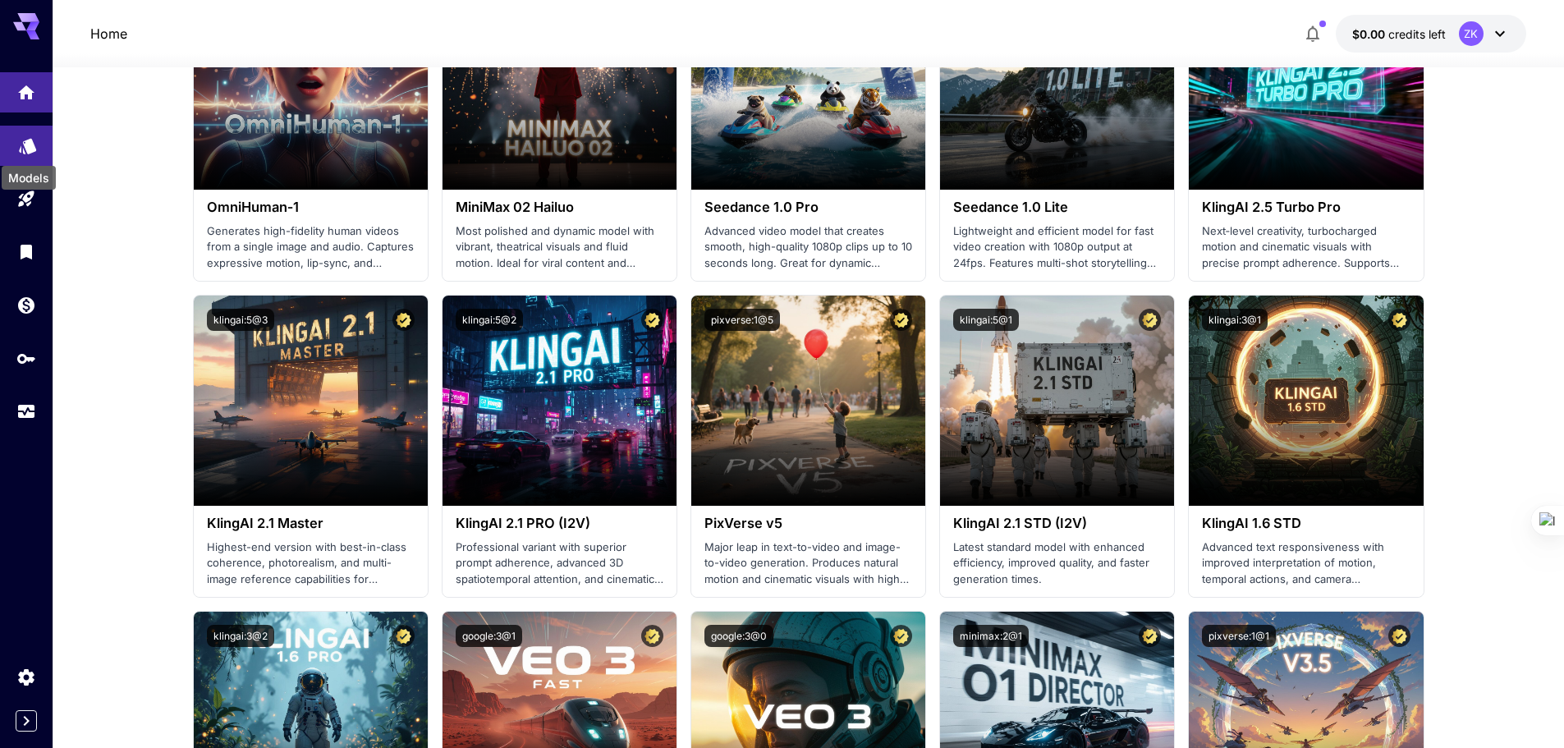
click at [23, 133] on icon "Models" at bounding box center [28, 141] width 20 height 20
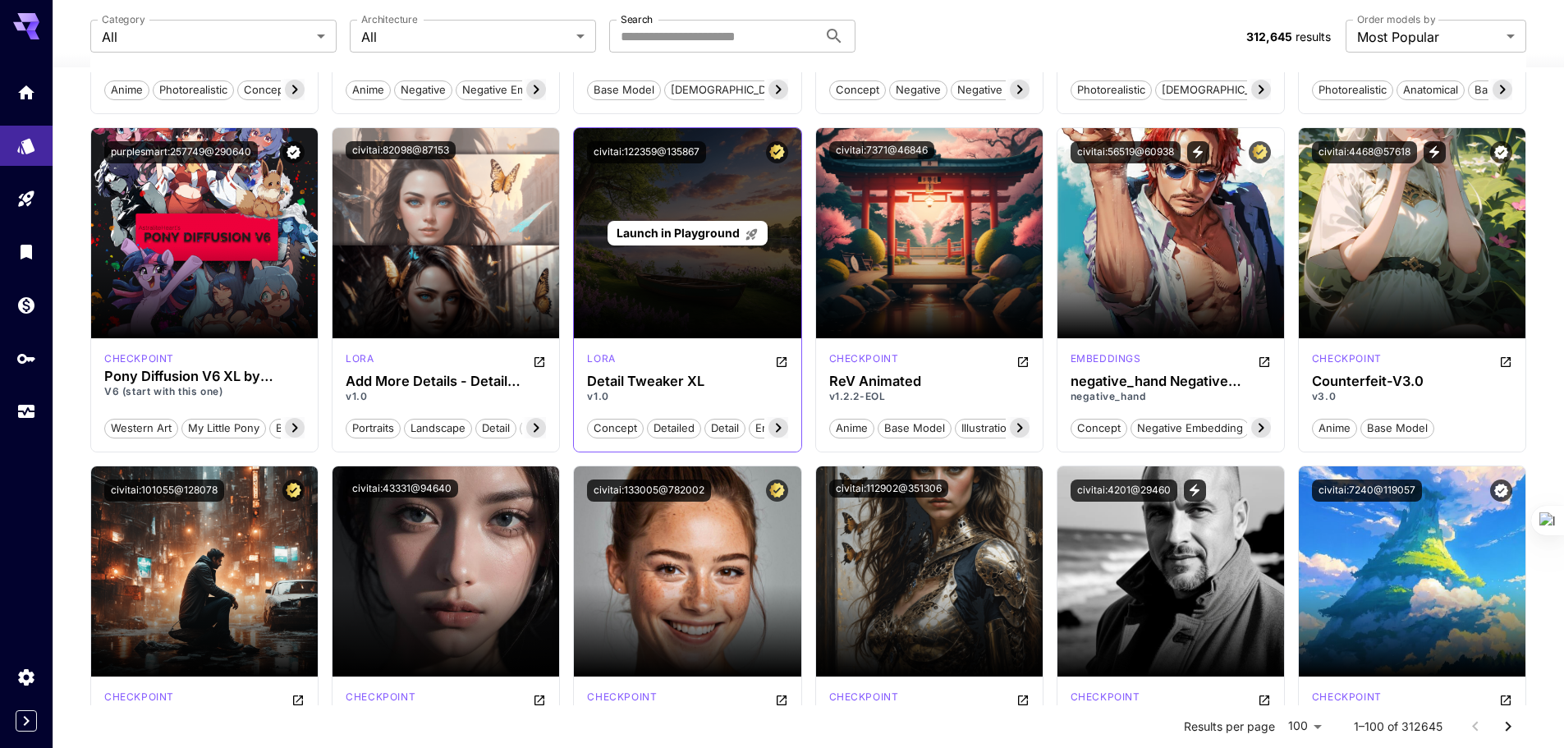
scroll to position [1642, 0]
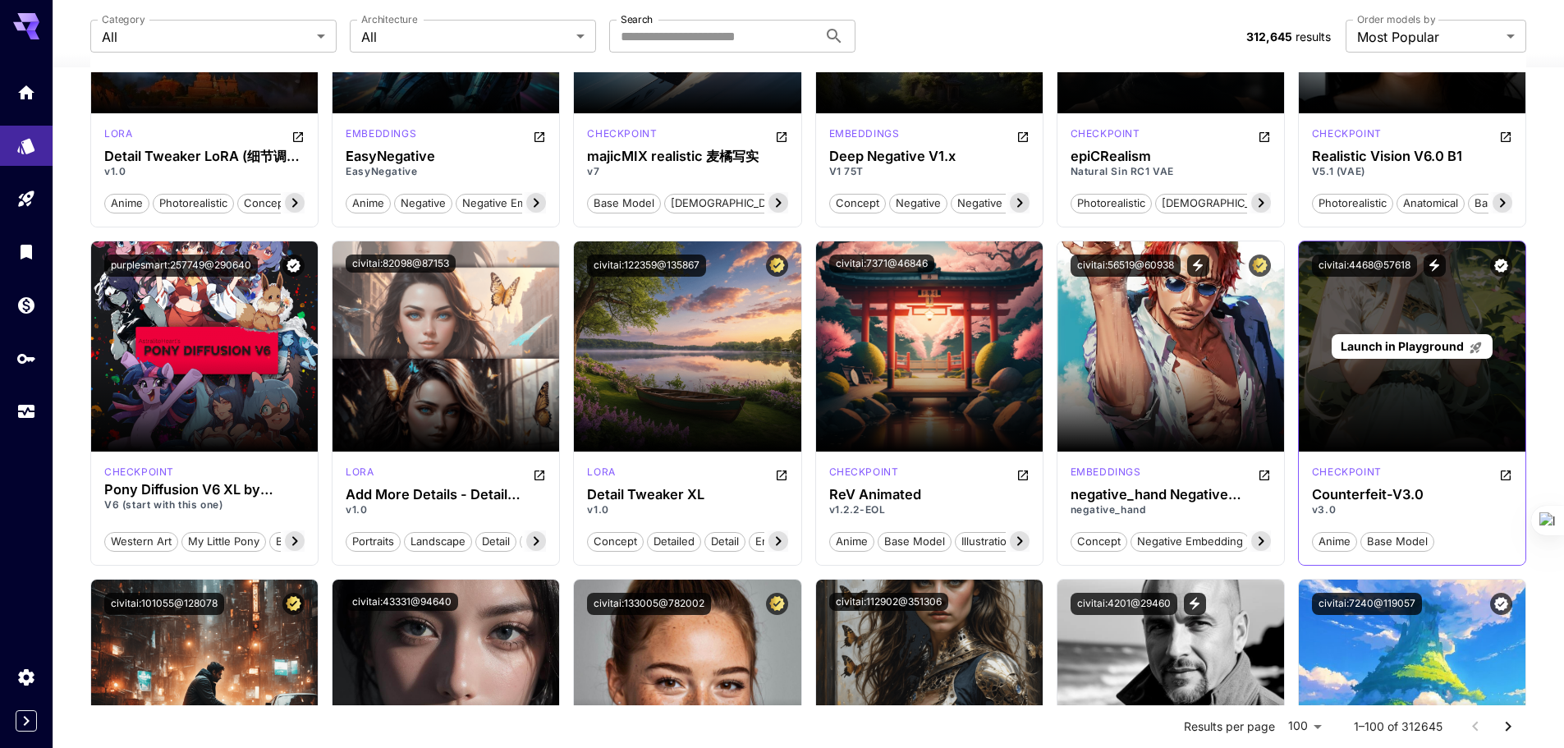
click at [1398, 354] on p "Launch in Playground" at bounding box center [1412, 345] width 142 height 17
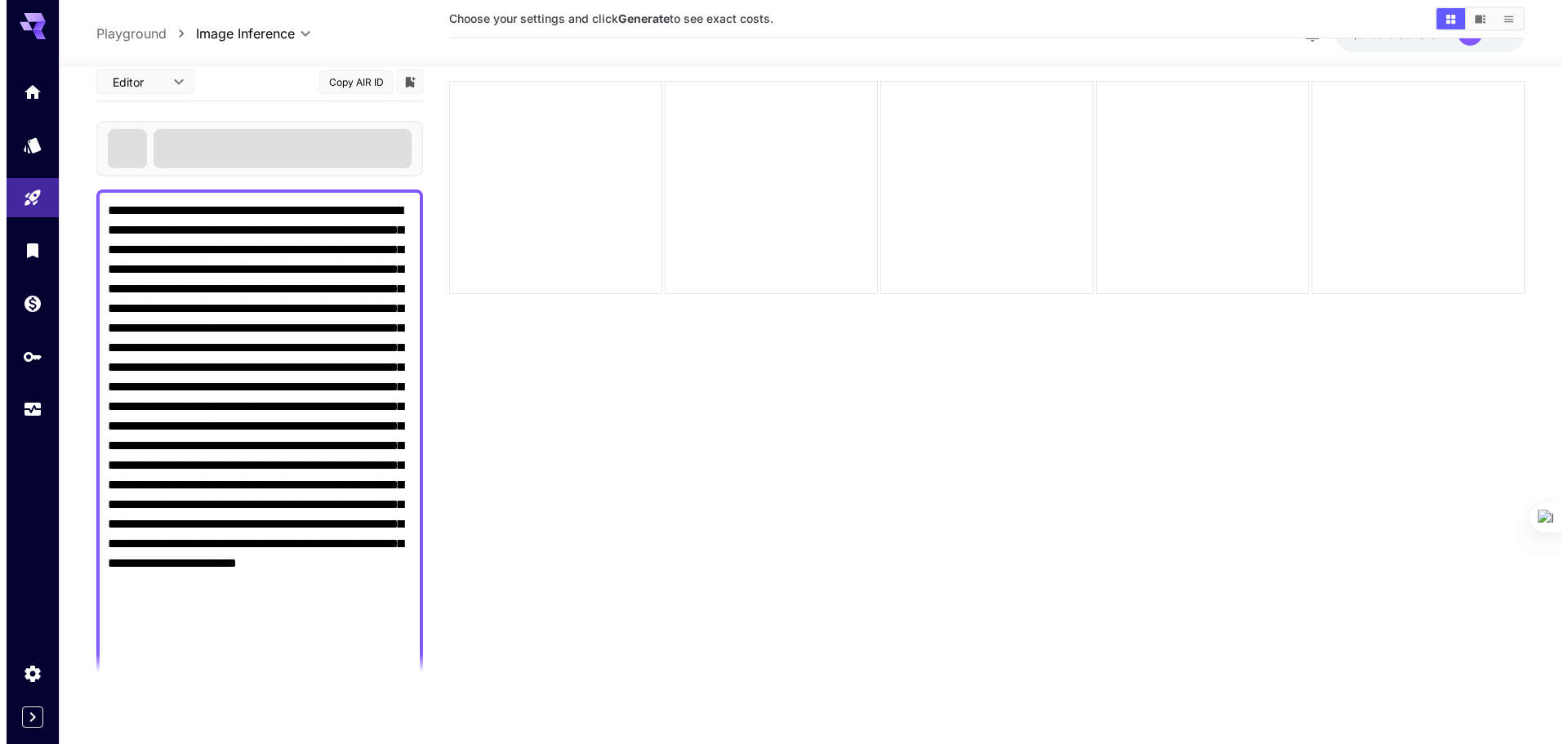
scroll to position [129, 0]
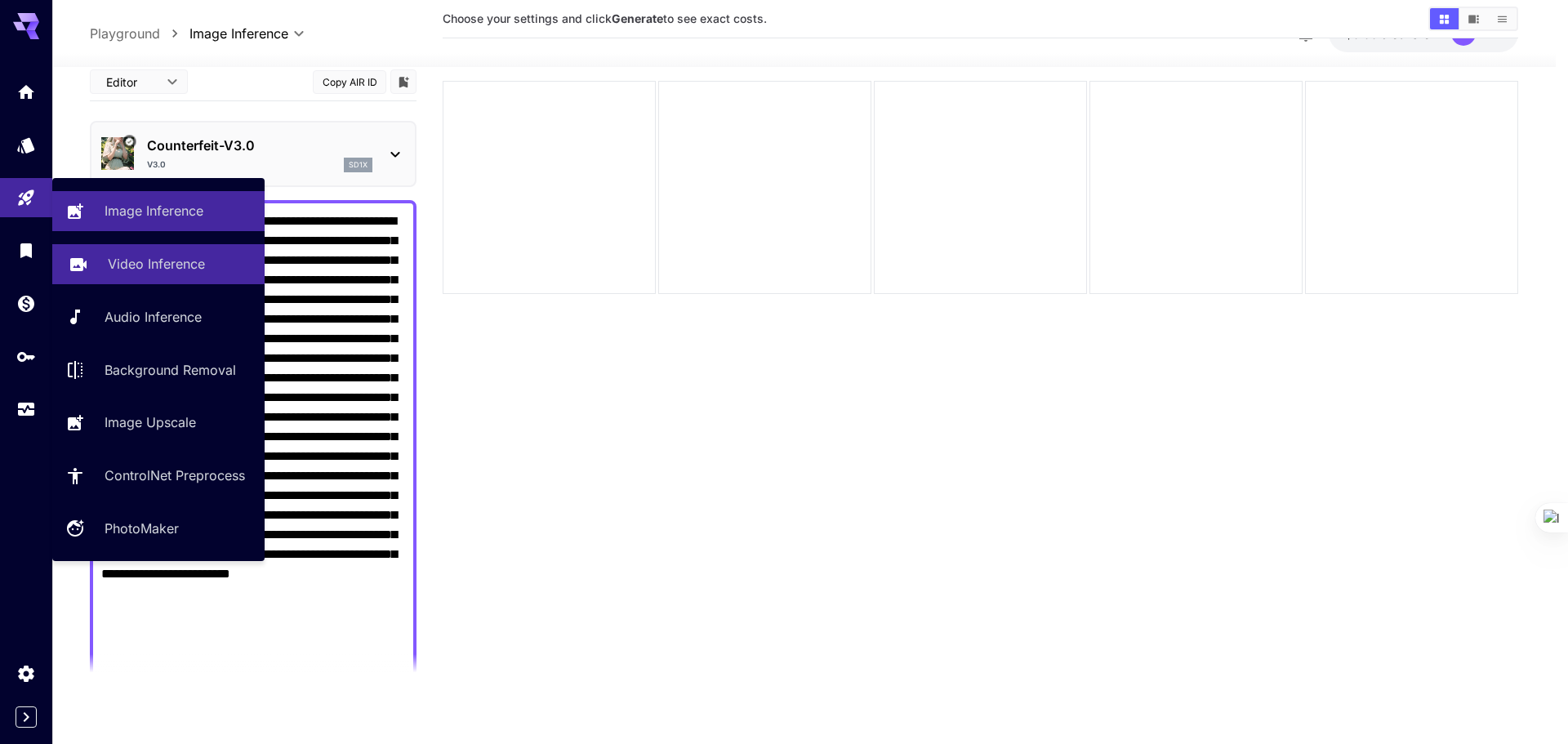
click at [125, 263] on p "Video Inference" at bounding box center [156, 264] width 98 height 20
type input "**********"
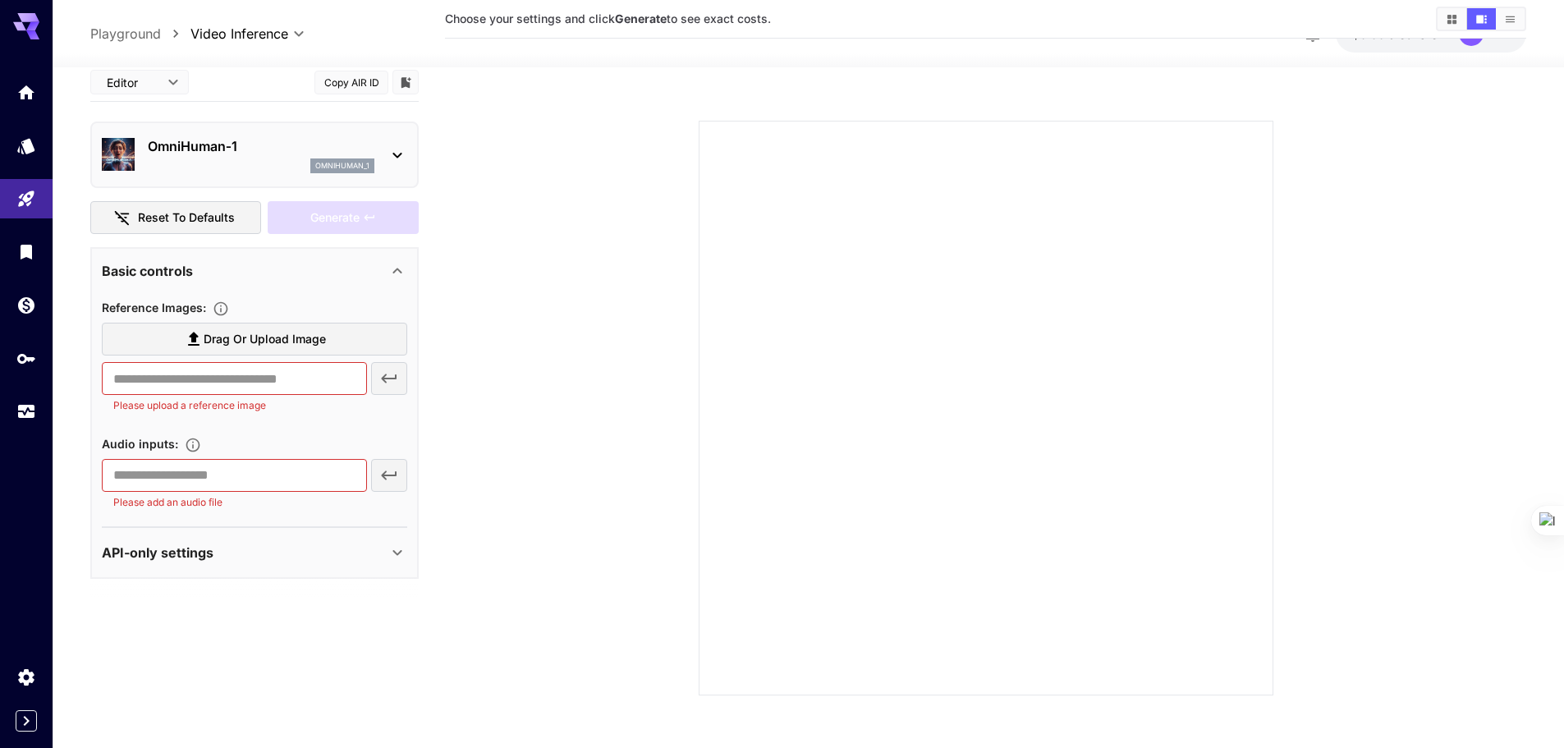
click at [395, 154] on icon at bounding box center [396, 155] width 9 height 6
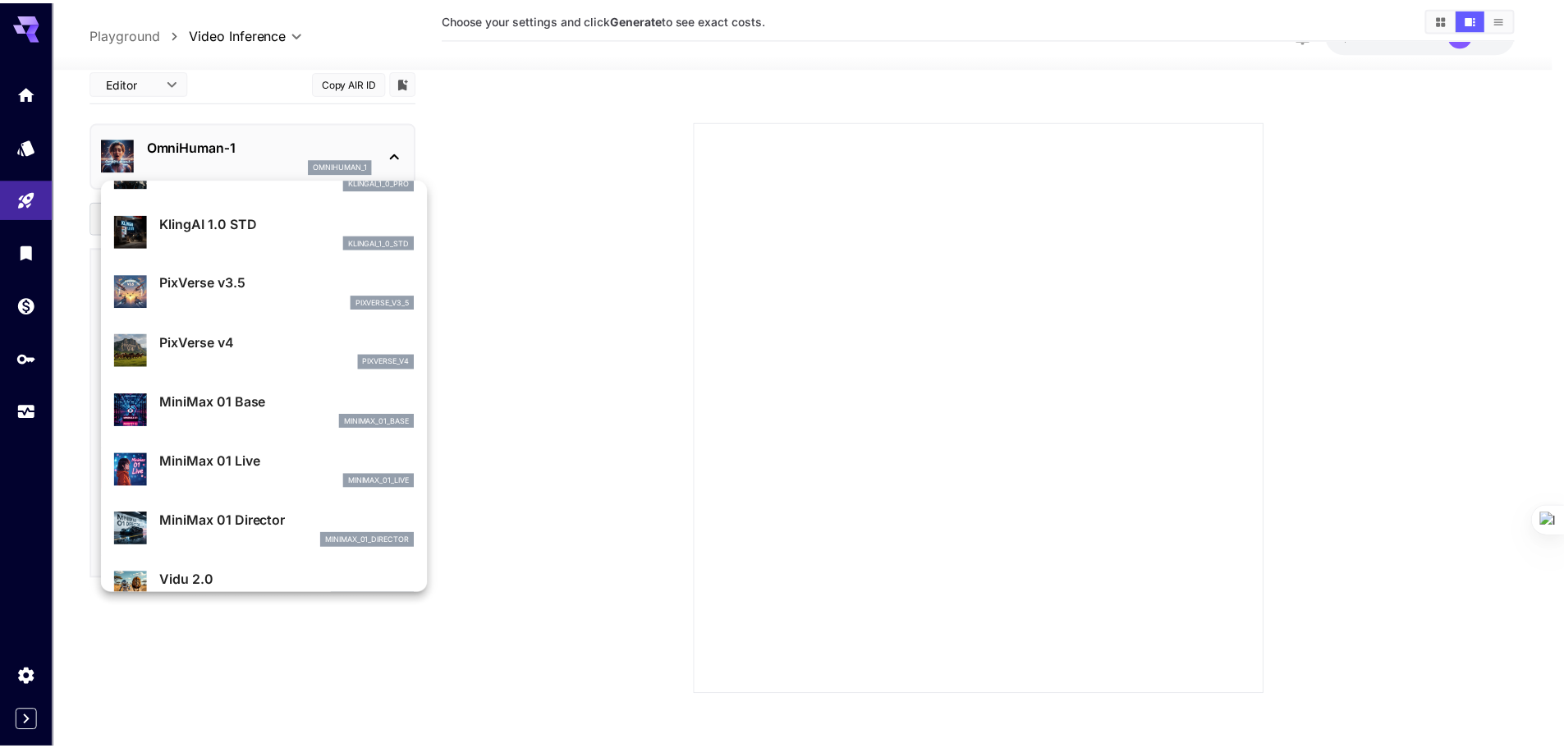
scroll to position [1508, 0]
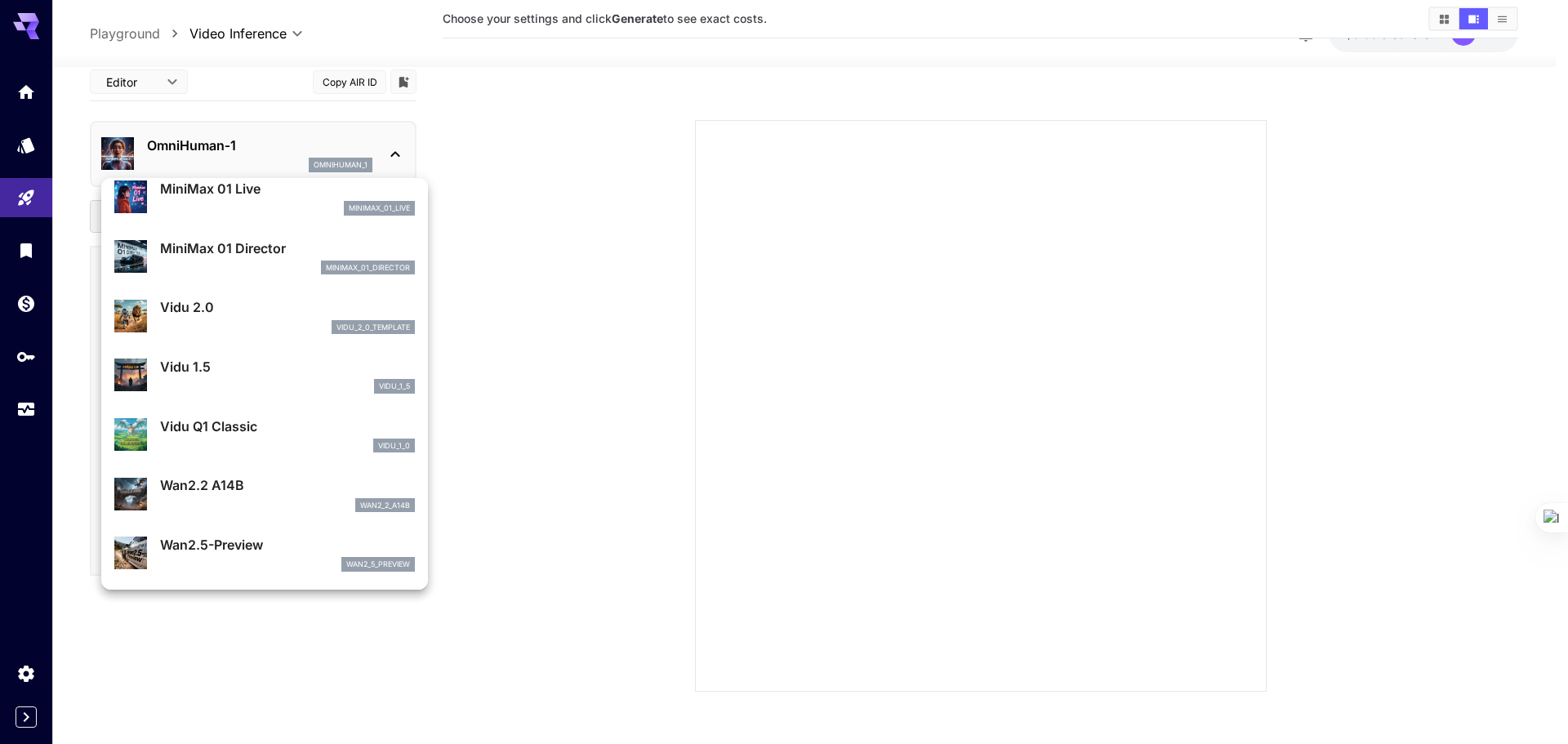
click at [213, 427] on p "Vidu Q1 Classic" at bounding box center [288, 427] width 255 height 20
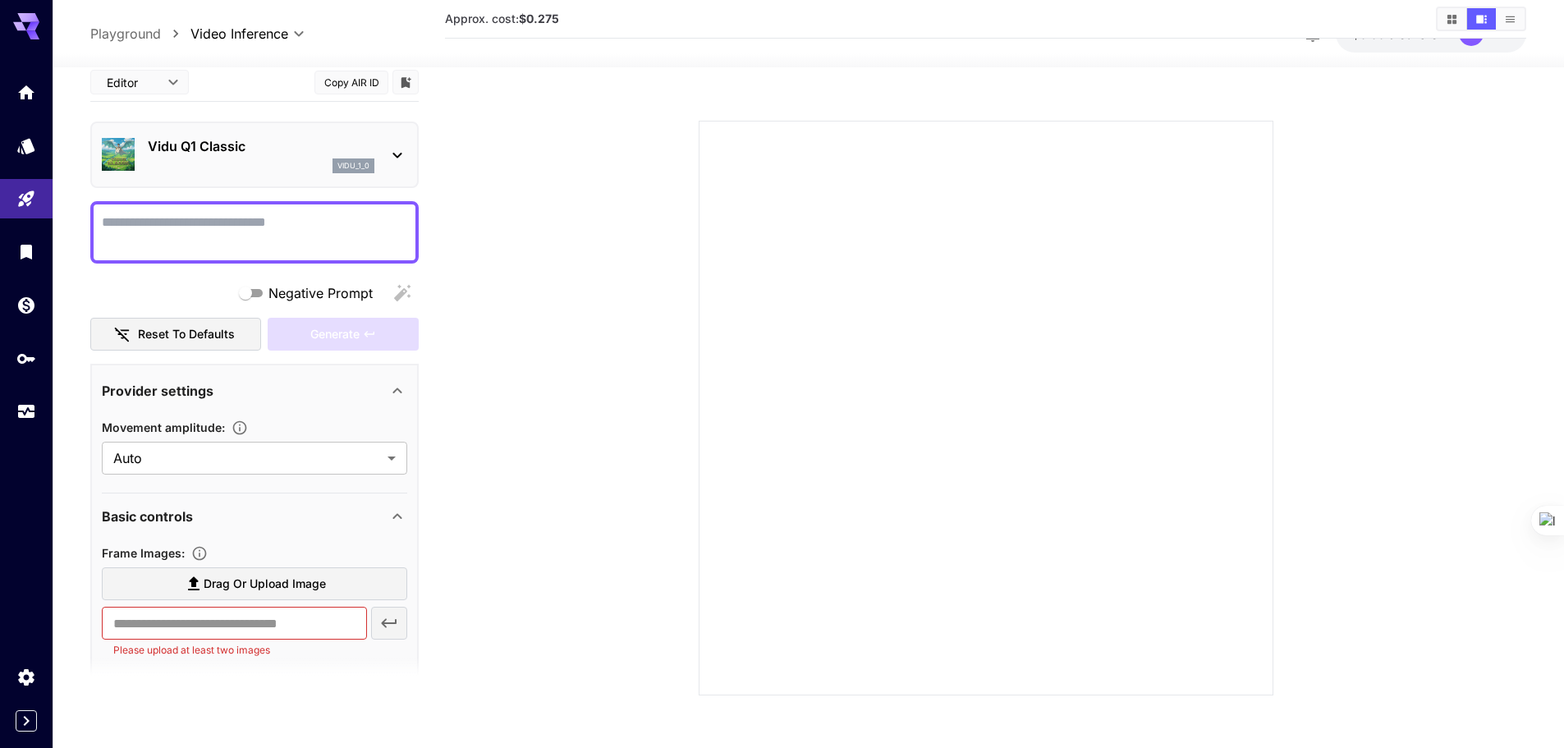
click at [262, 220] on textarea "Negative Prompt" at bounding box center [254, 231] width 305 height 39
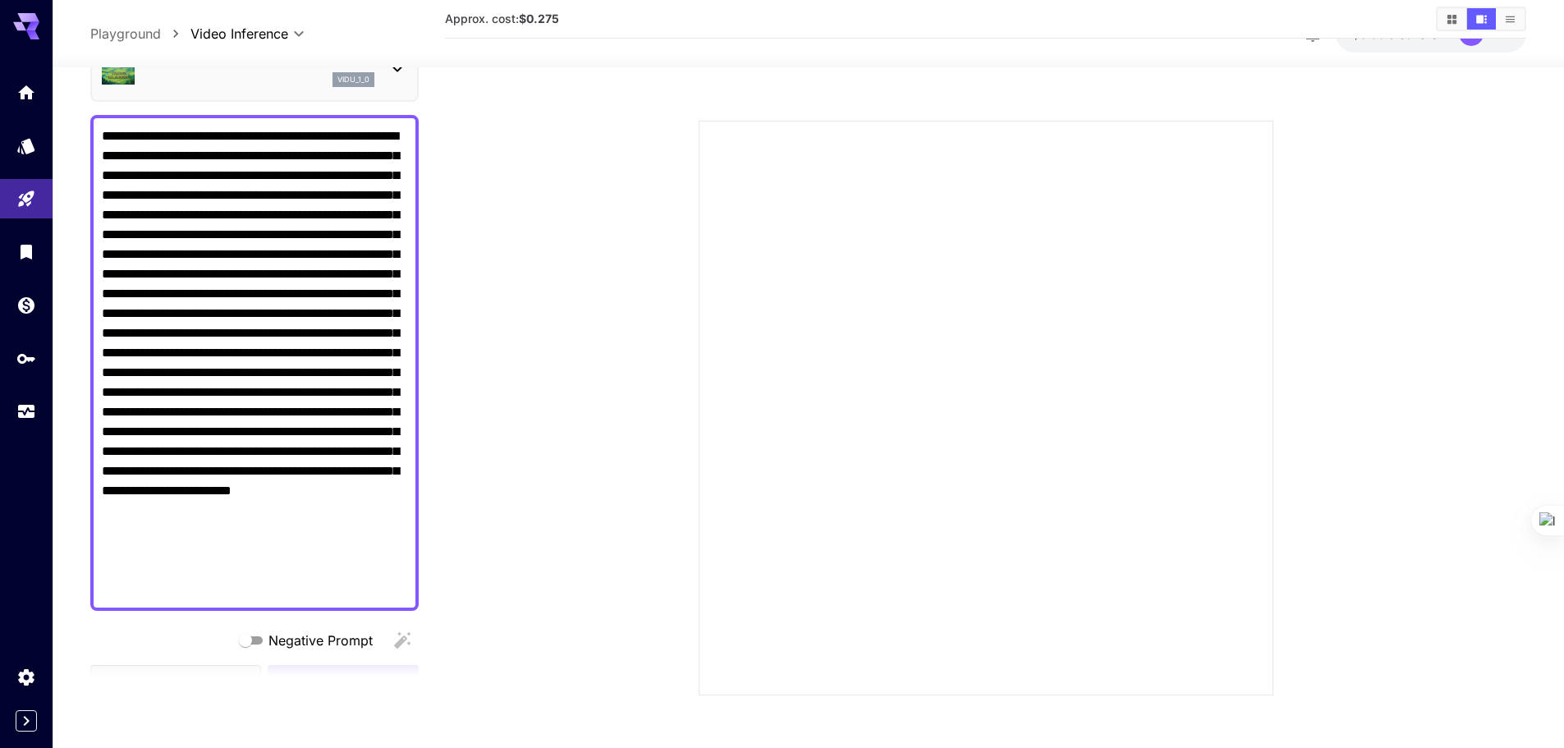
scroll to position [82, 0]
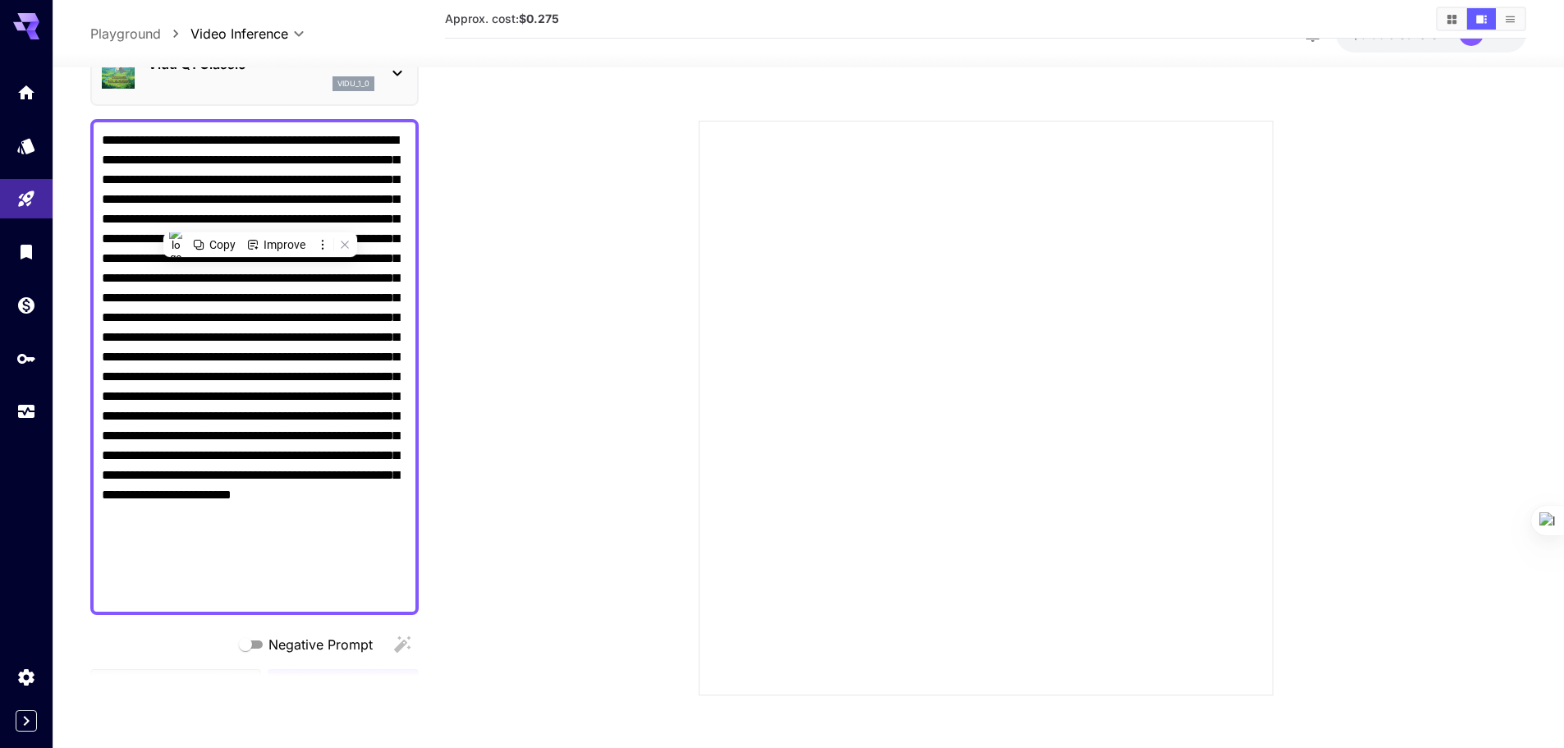
click at [349, 561] on textarea "Negative Prompt" at bounding box center [254, 366] width 305 height 473
paste textarea "**********"
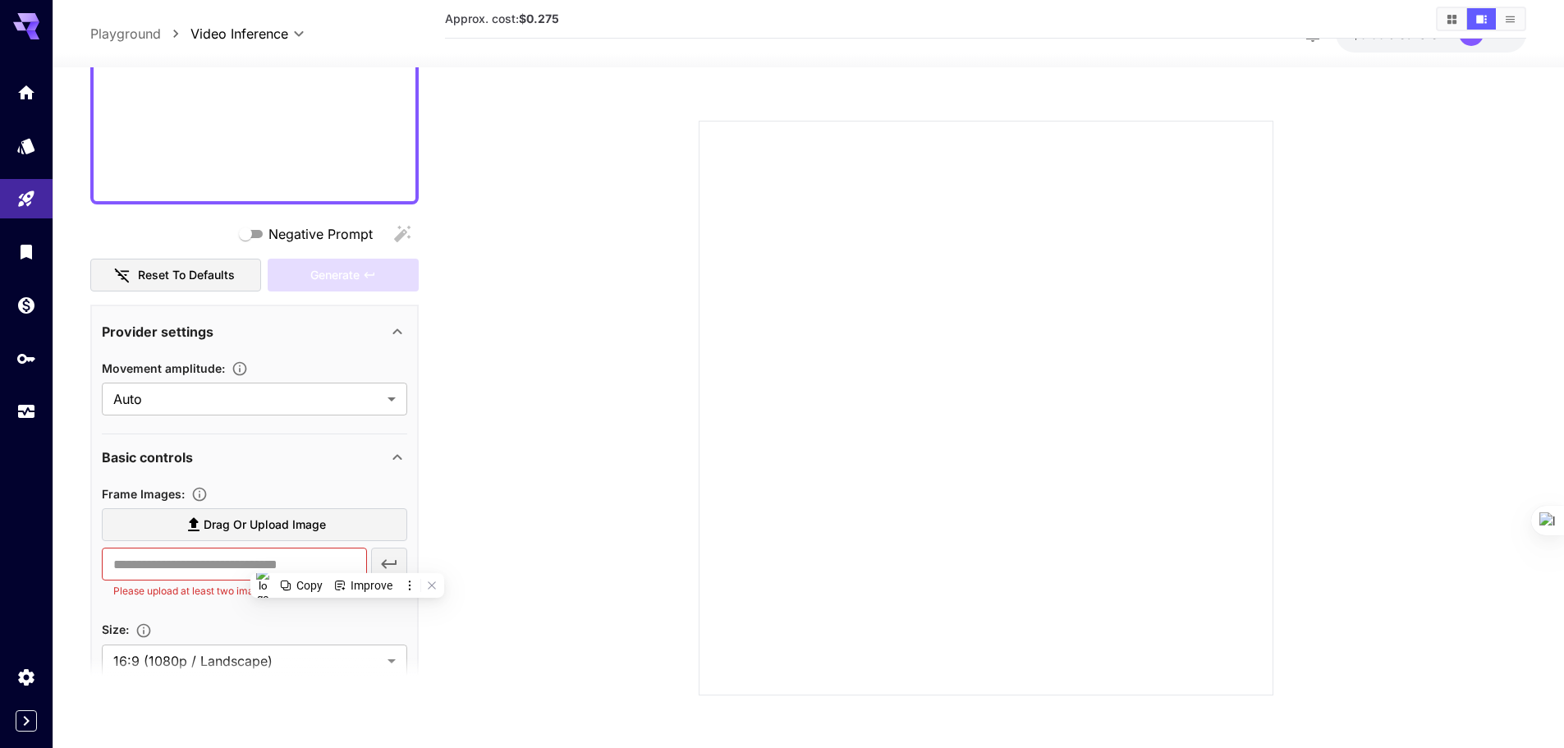
scroll to position [2216, 0]
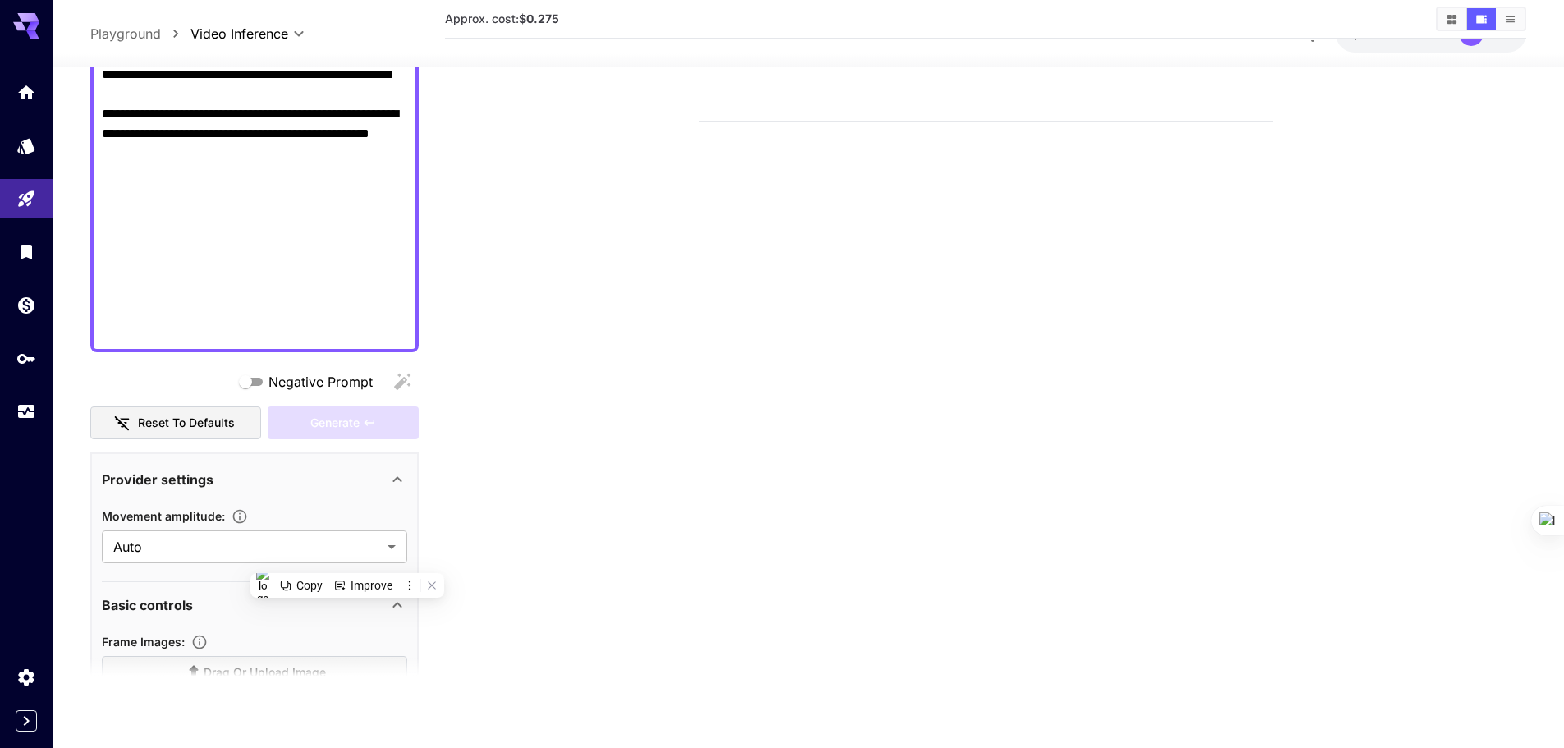
drag, startPoint x: 202, startPoint y: 319, endPoint x: 45, endPoint y: 270, distance: 164.1
click at [45, 270] on div "**********" at bounding box center [782, 309] width 1564 height 878
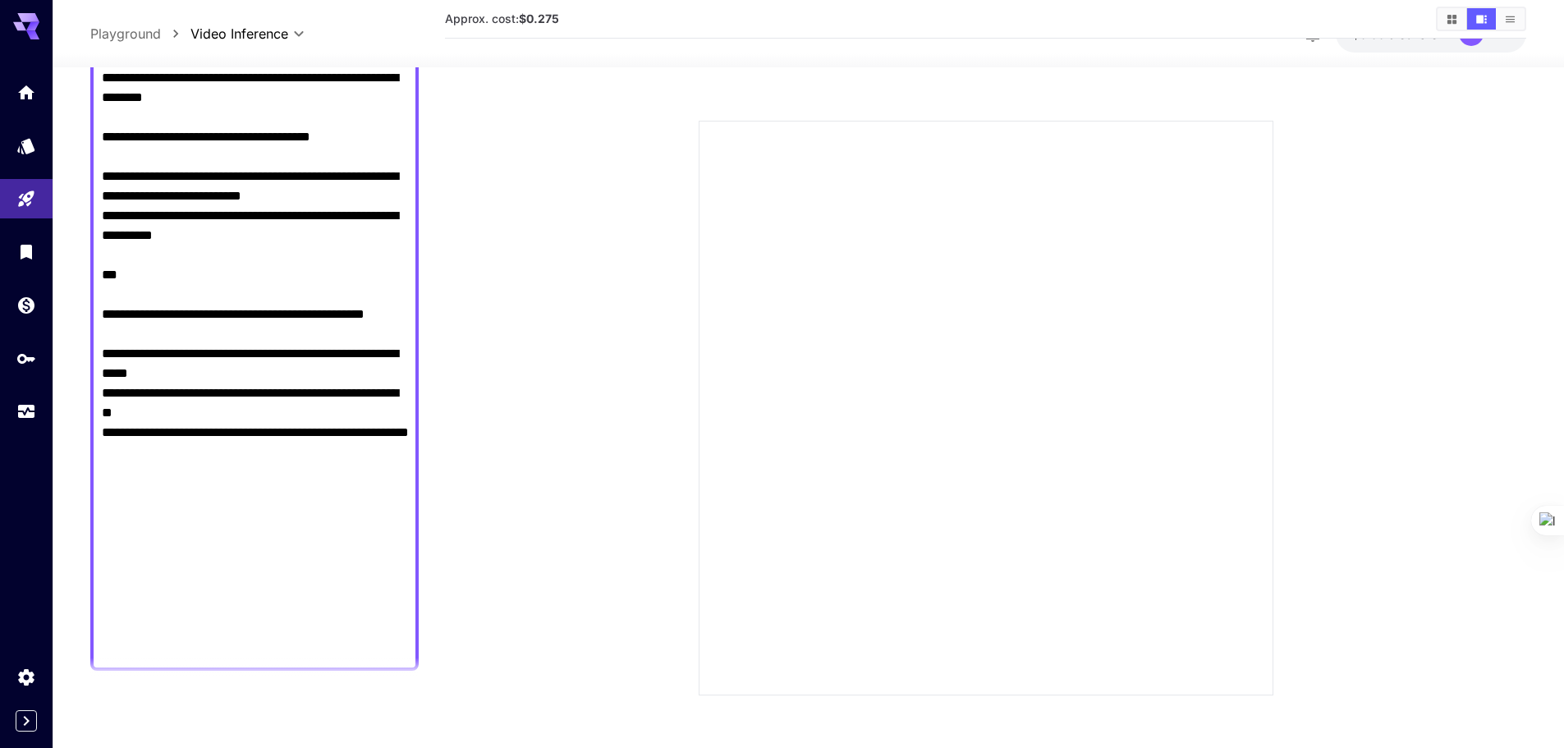
scroll to position [2187, 0]
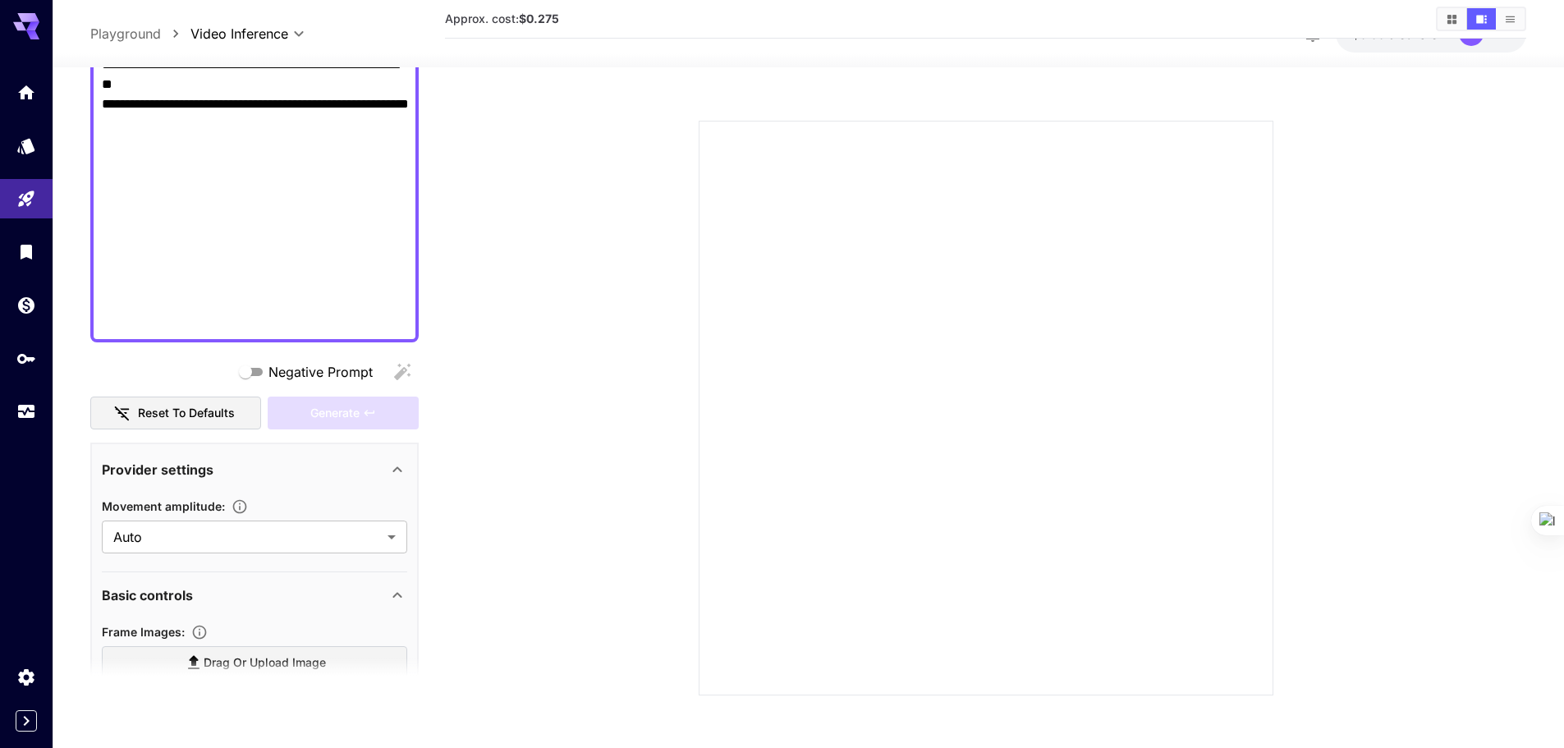
type textarea "**********"
click at [276, 374] on span "Negative Prompt" at bounding box center [320, 372] width 104 height 20
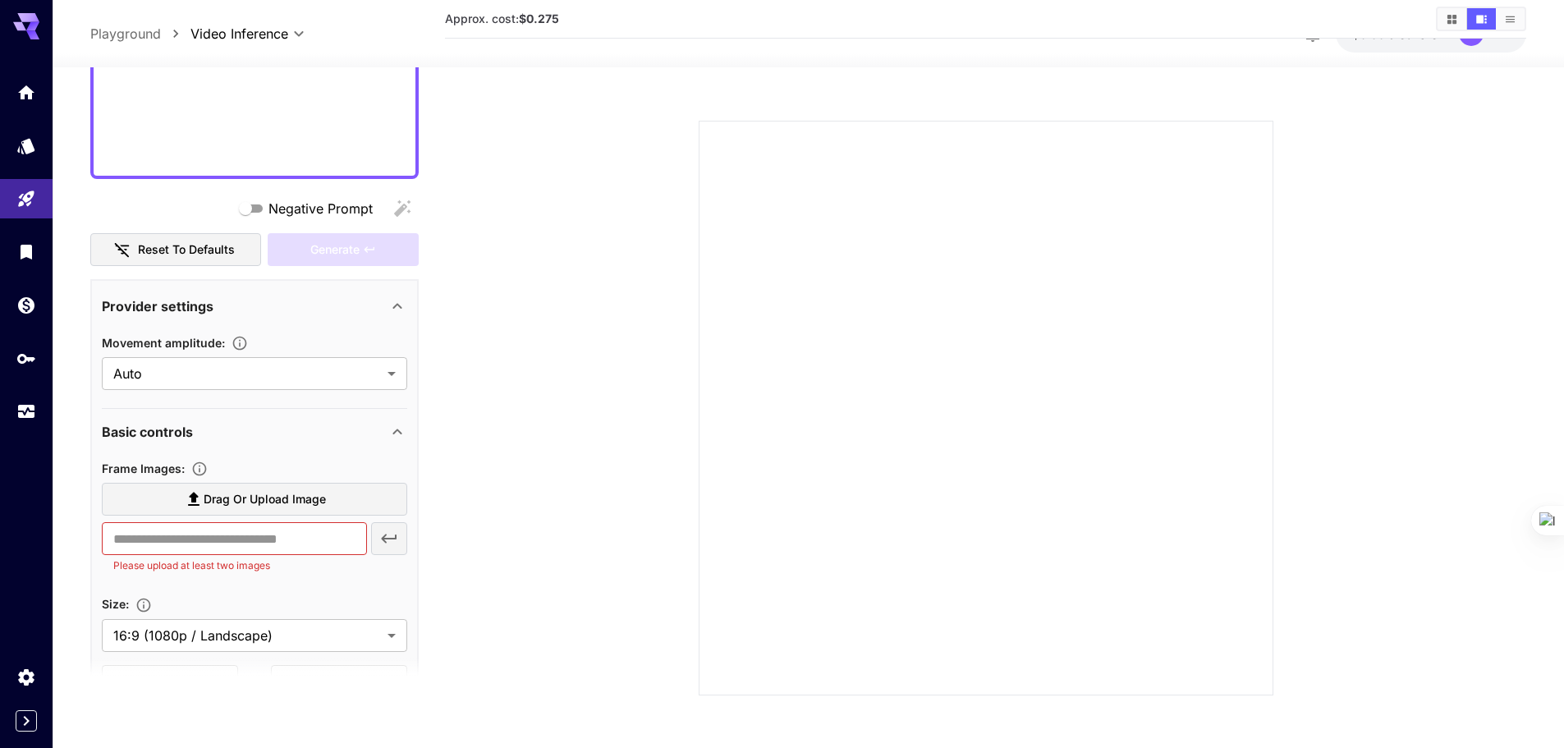
scroll to position [2597, 0]
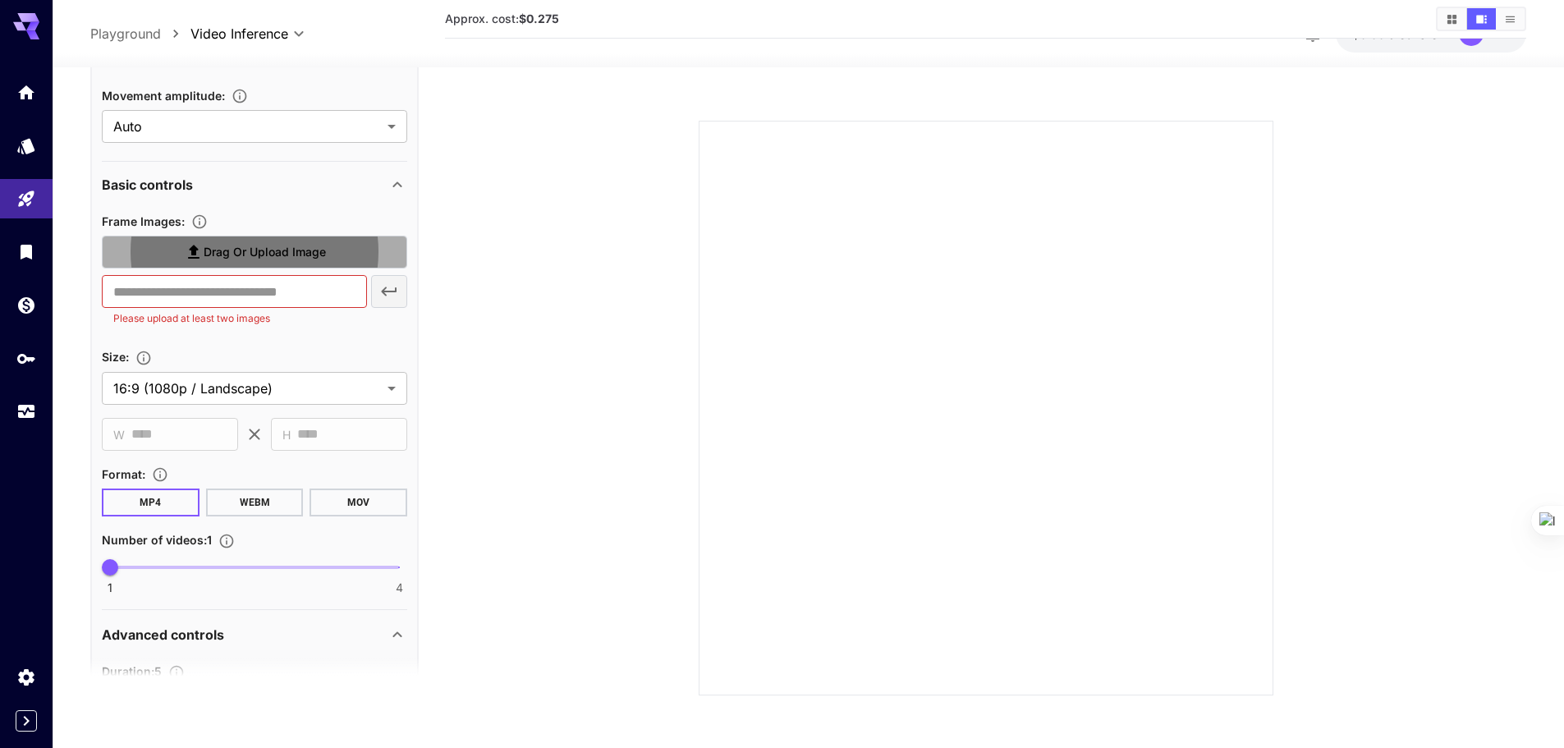
click at [308, 256] on span "Drag or upload image" at bounding box center [265, 252] width 122 height 21
click at [0, 0] on input "Drag or upload image" at bounding box center [0, 0] width 0 height 0
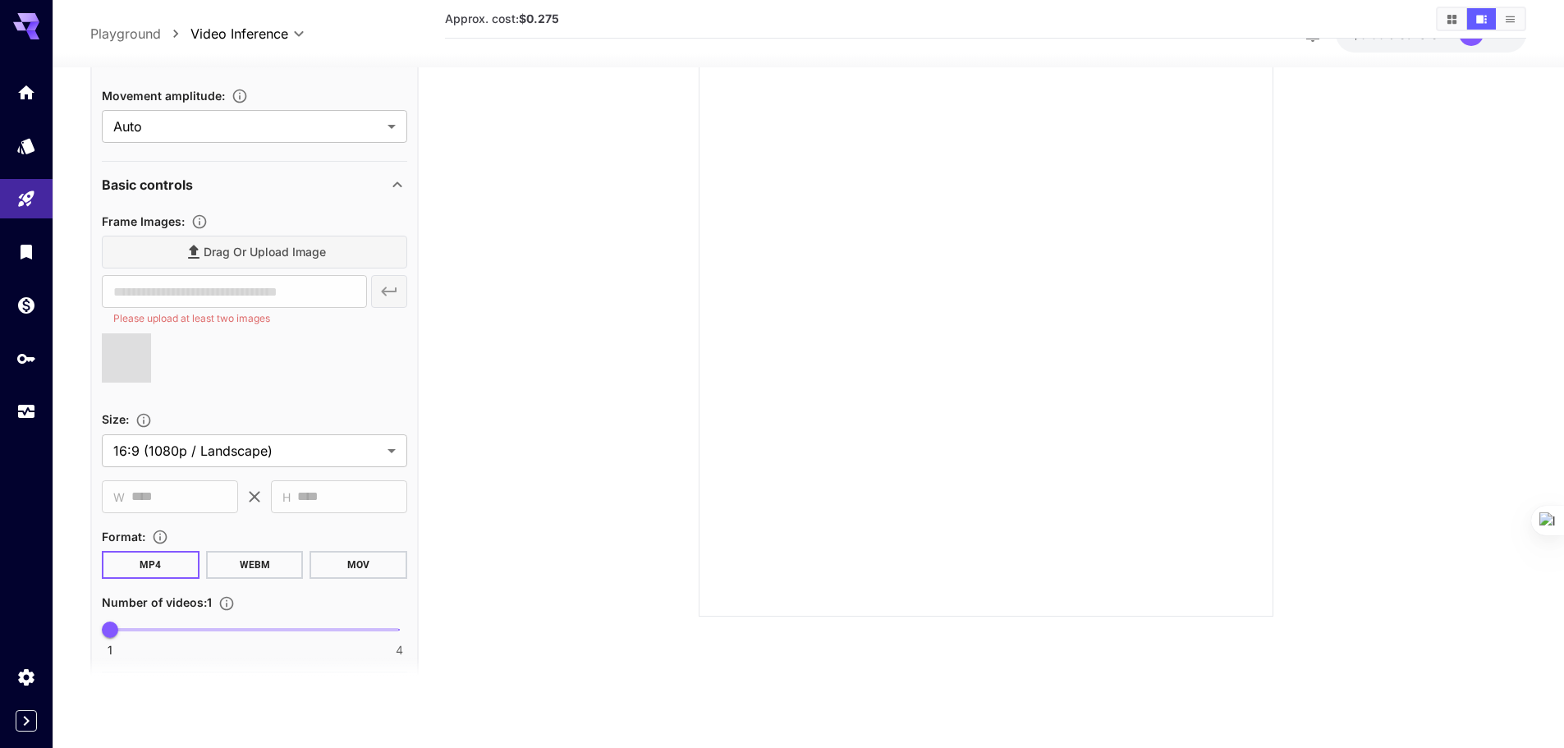
click at [379, 286] on div "​ Please upload at least two images" at bounding box center [254, 301] width 305 height 52
type input "**********"
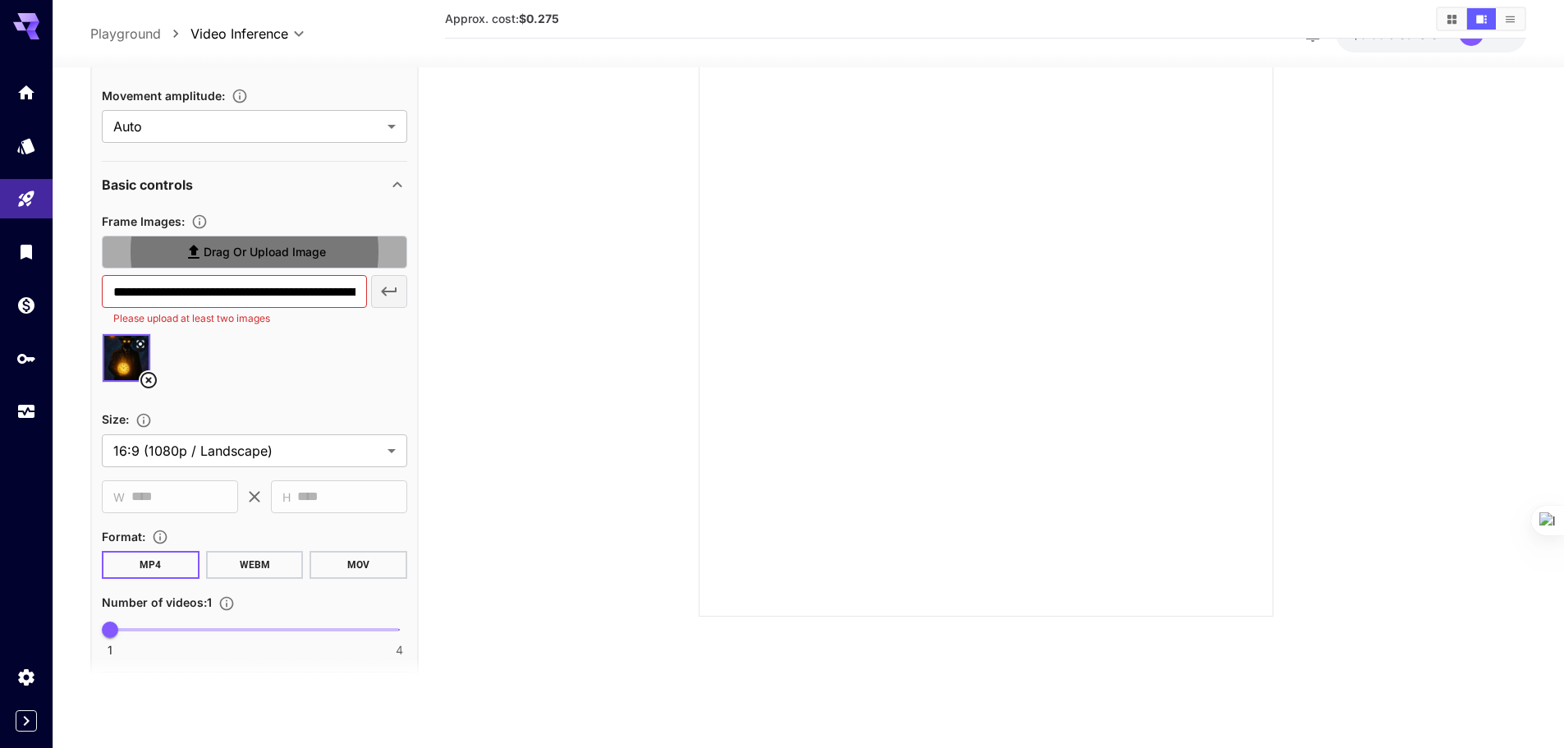
click at [261, 257] on span "Drag or upload image" at bounding box center [265, 252] width 122 height 21
click at [0, 0] on input "Drag or upload image" at bounding box center [0, 0] width 0 height 0
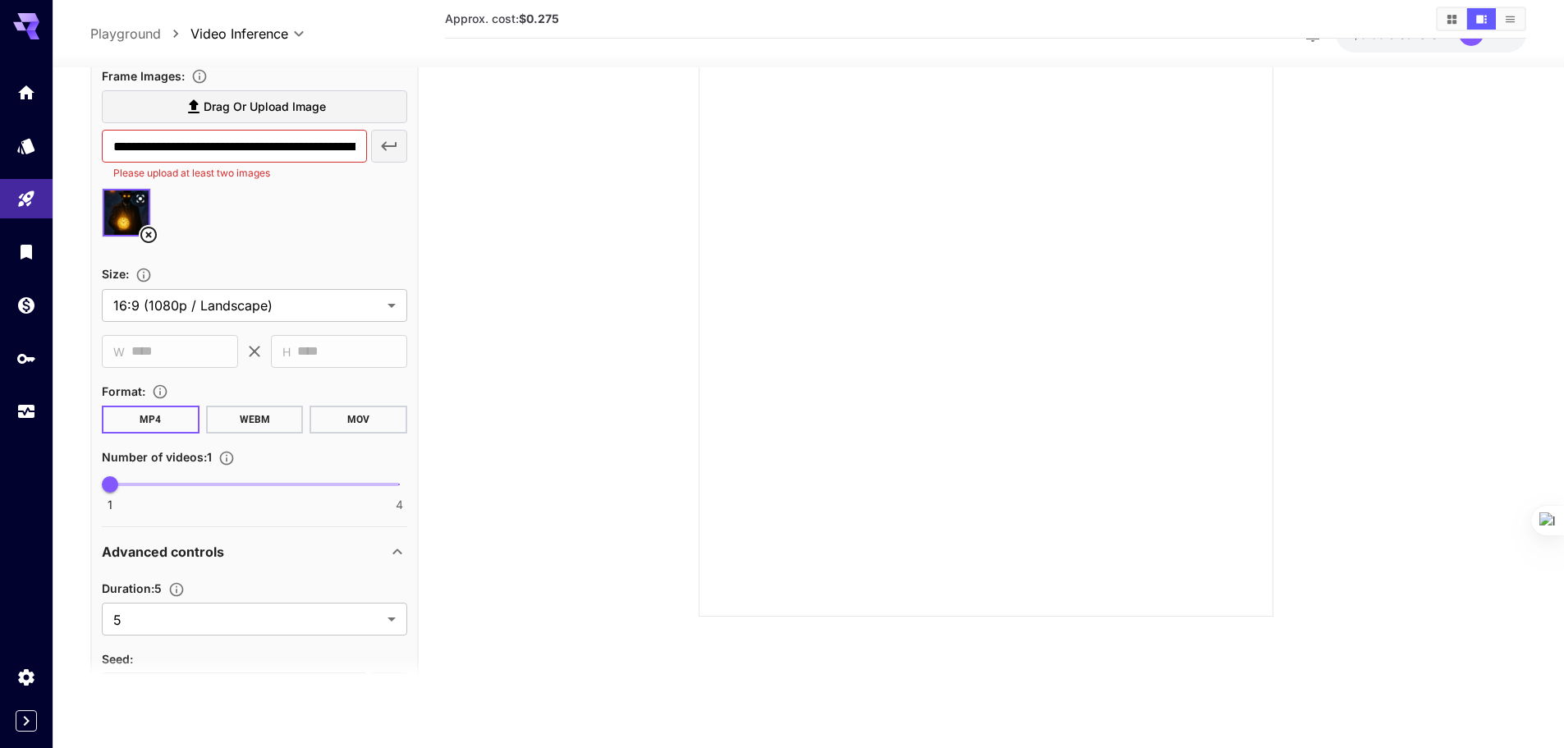
scroll to position [2861, 0]
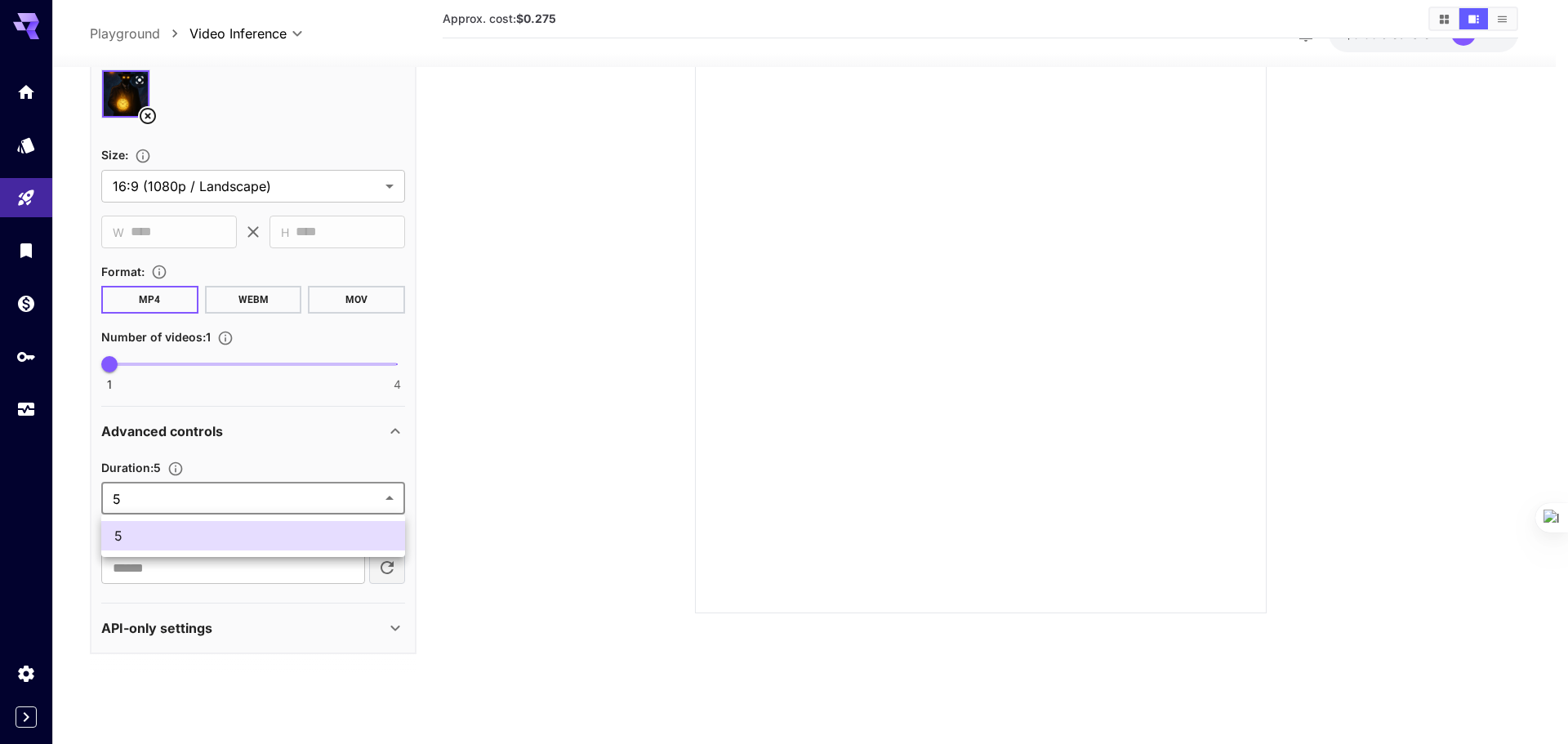
click at [201, 503] on body "**********" at bounding box center [784, 307] width 1568 height 873
click at [202, 534] on span "5" at bounding box center [253, 536] width 278 height 20
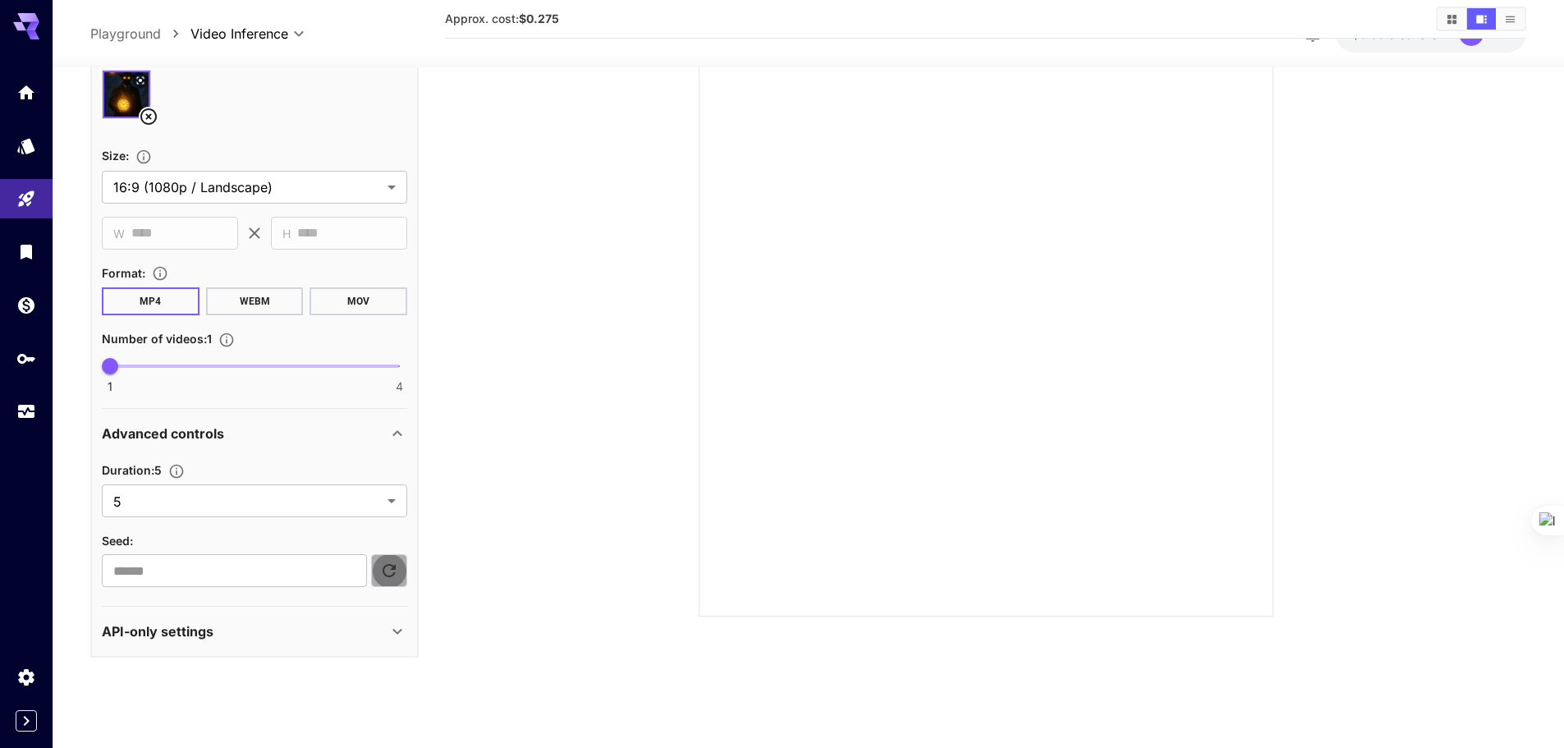
click at [384, 565] on icon "button" at bounding box center [389, 571] width 20 height 20
type input "**********"
click at [362, 635] on div "API-only settings" at bounding box center [245, 631] width 286 height 20
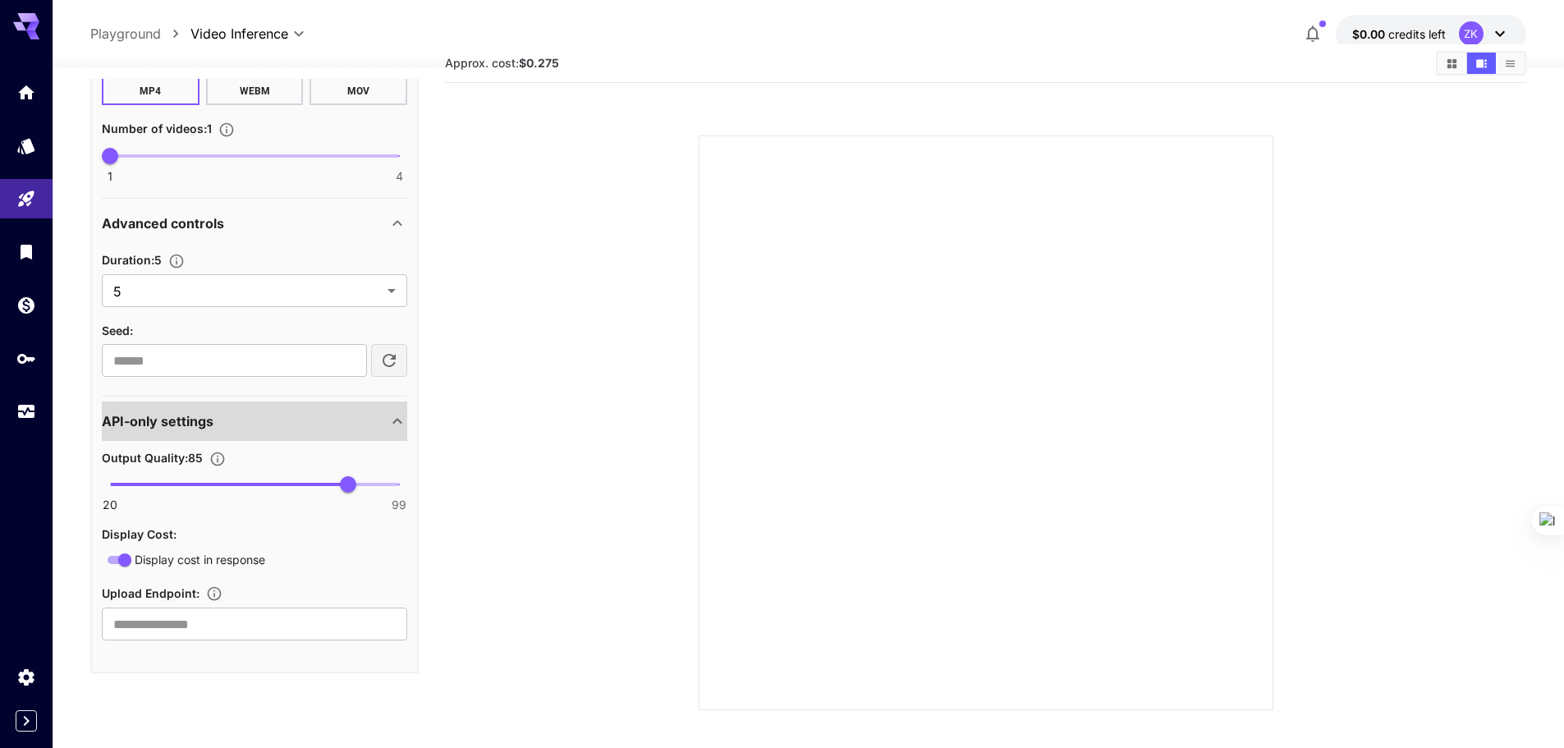
scroll to position [0, 0]
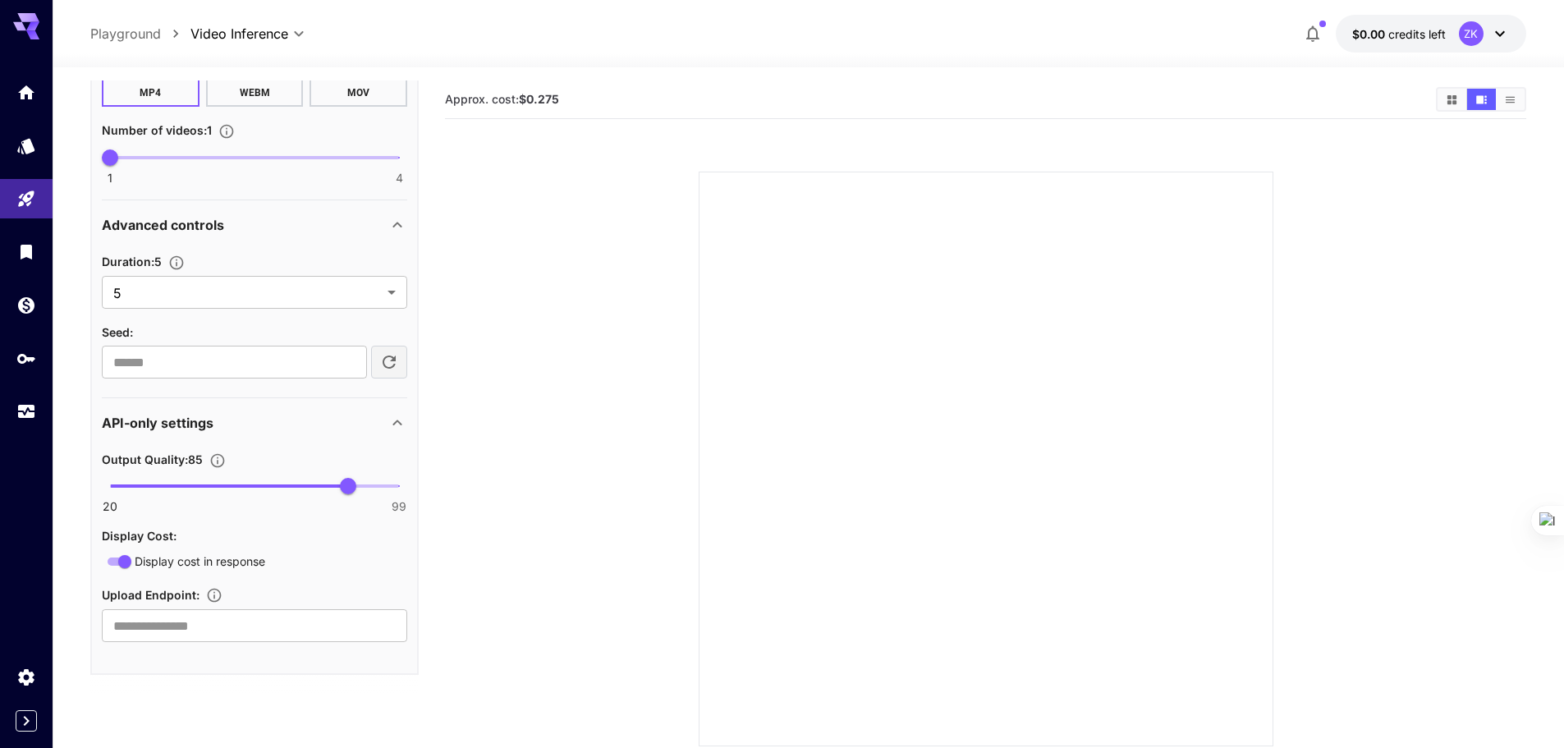
click at [566, 146] on section at bounding box center [985, 439] width 938 height 614
click at [1460, 102] on button "Show media in grid view" at bounding box center [1451, 99] width 29 height 21
click at [1487, 95] on icon "Show media in video view" at bounding box center [1481, 100] width 12 height 12
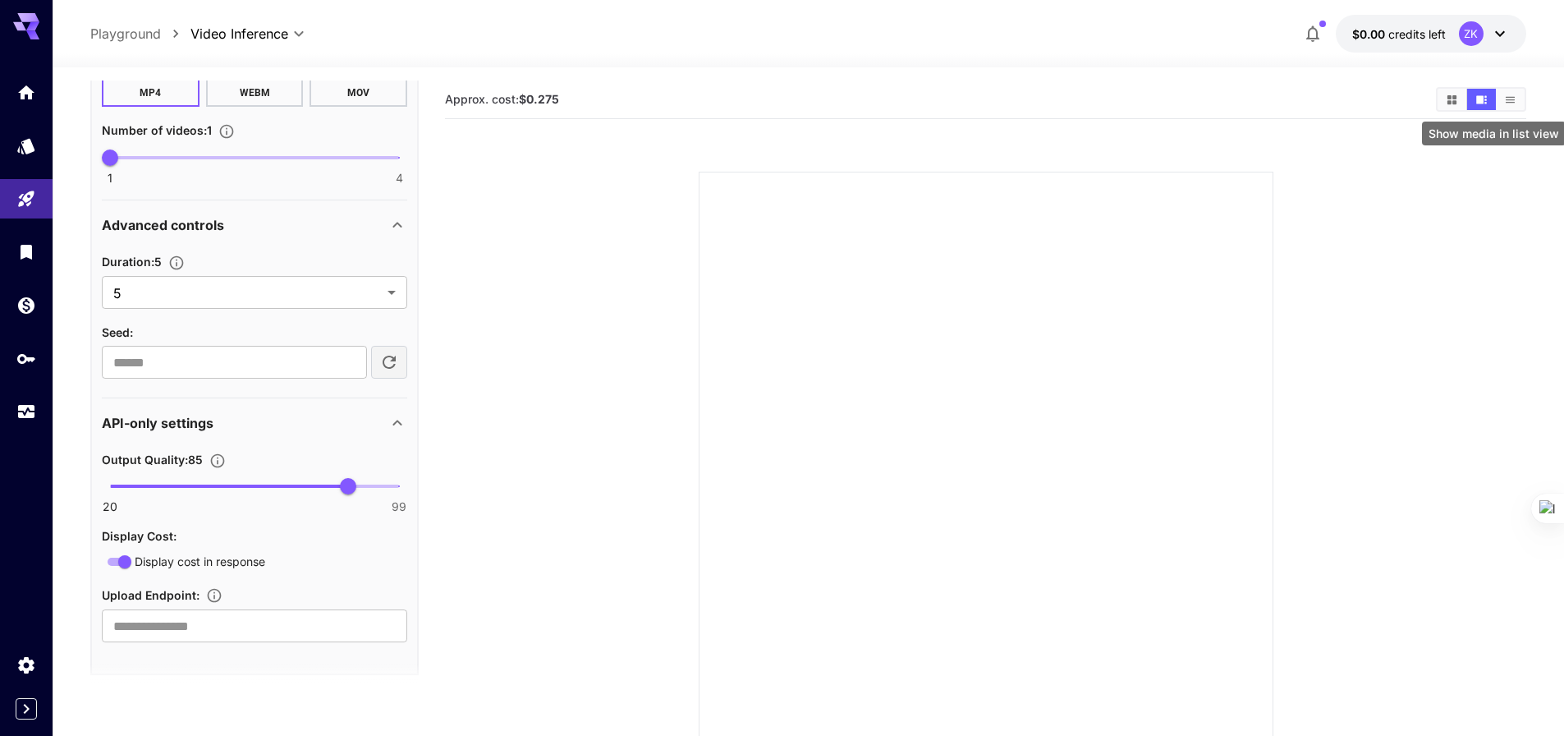
click at [1520, 96] on button "Show media in list view" at bounding box center [1510, 99] width 29 height 21
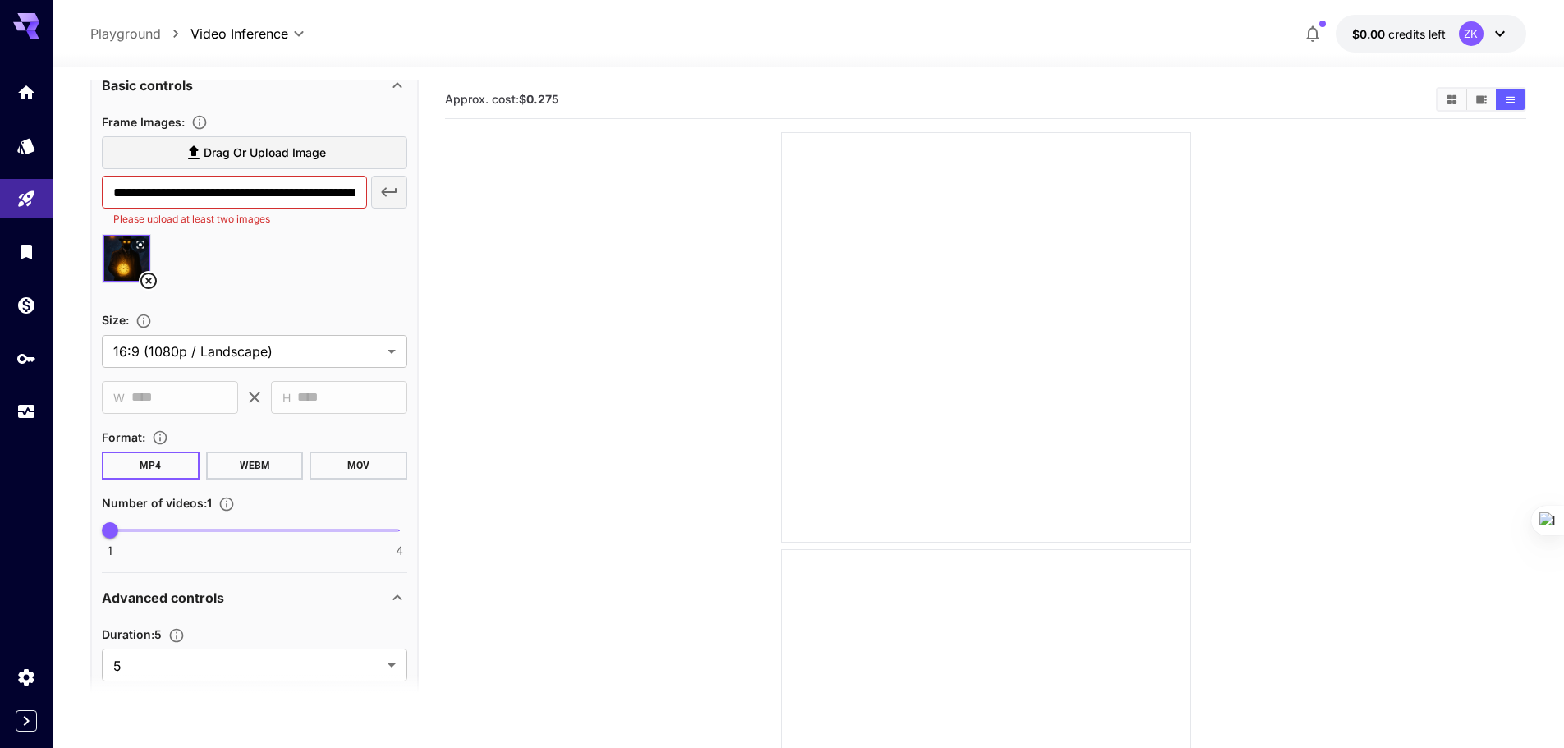
scroll to position [2676, 0]
